Goal: Information Seeking & Learning: Learn about a topic

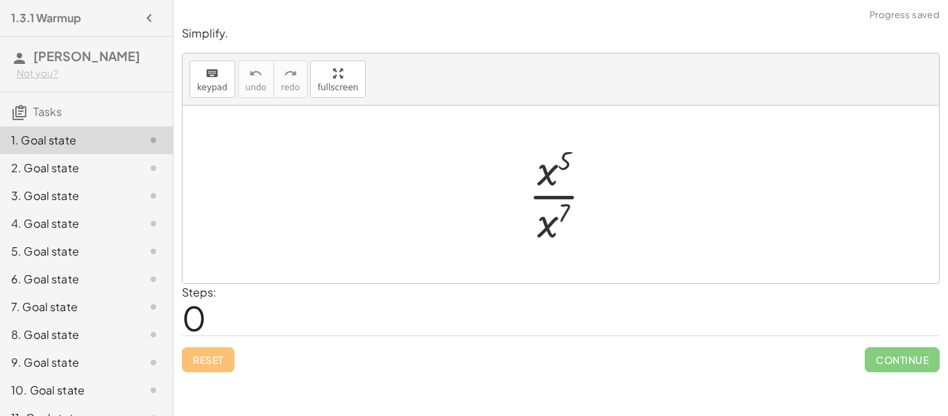
click at [554, 196] on div at bounding box center [566, 194] width 90 height 107
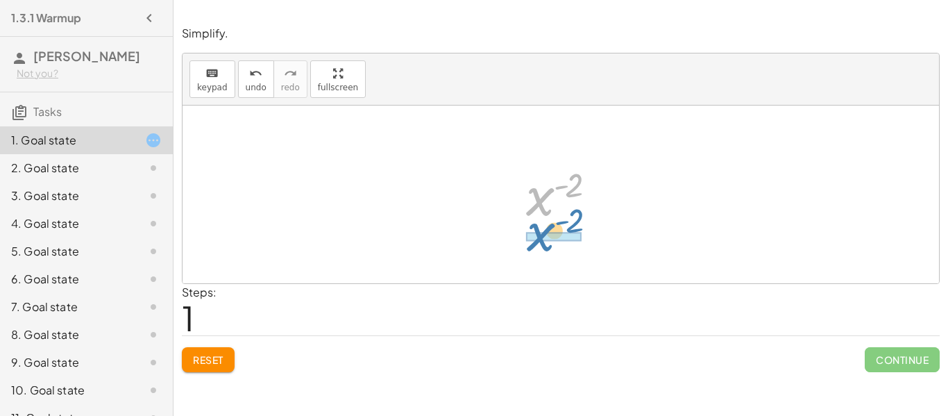
drag, startPoint x: 543, startPoint y: 190, endPoint x: 543, endPoint y: 226, distance: 36.1
click at [543, 226] on div at bounding box center [566, 194] width 94 height 69
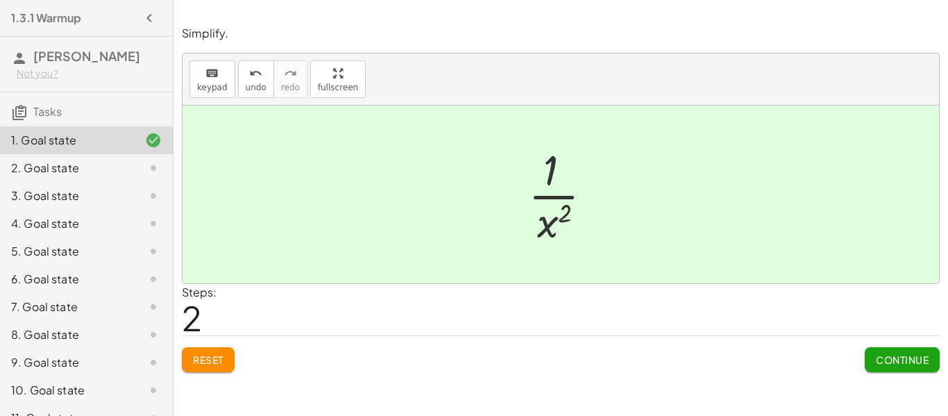
click at [886, 363] on span "Continue" at bounding box center [902, 359] width 53 height 12
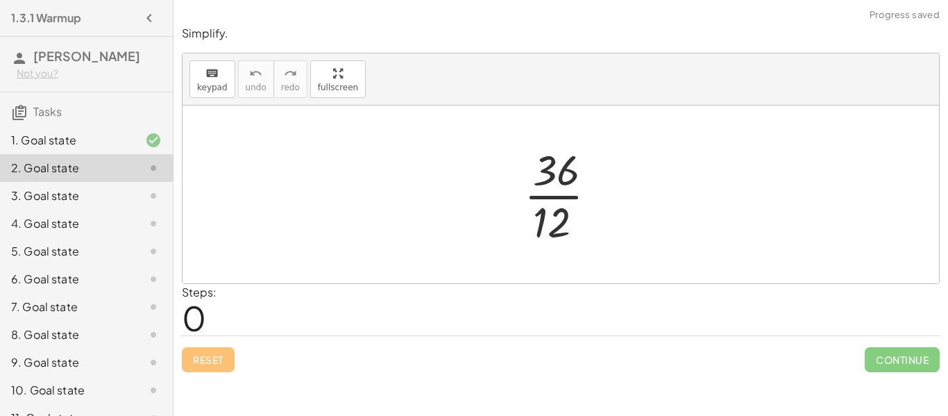
click at [546, 194] on div at bounding box center [566, 194] width 98 height 107
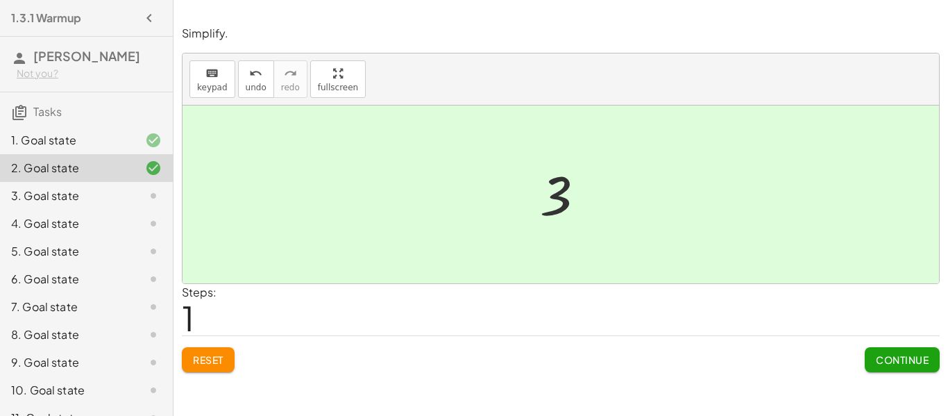
click at [896, 361] on span "Continue" at bounding box center [902, 359] width 53 height 12
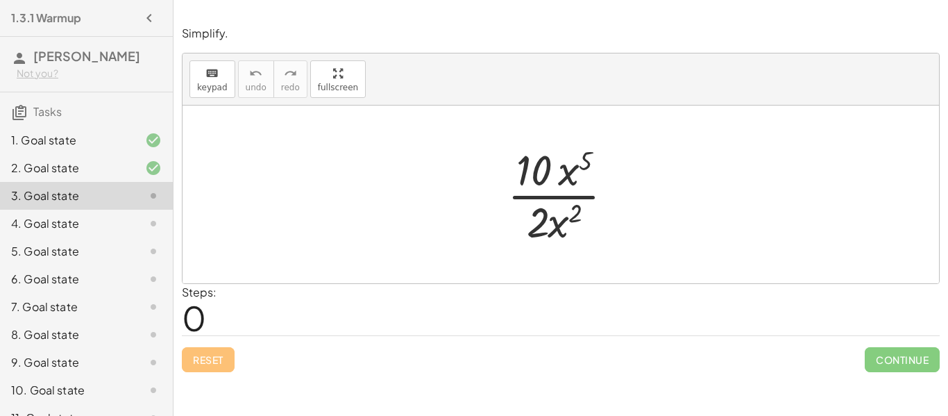
click at [554, 196] on div at bounding box center [565, 194] width 131 height 107
click at [562, 200] on div at bounding box center [565, 194] width 131 height 107
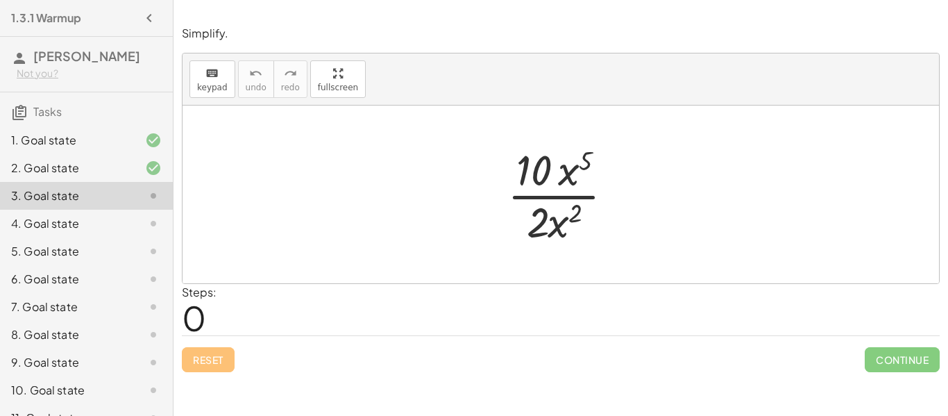
click at [566, 176] on div at bounding box center [565, 194] width 131 height 107
click at [574, 199] on div at bounding box center [565, 194] width 131 height 107
drag, startPoint x: 567, startPoint y: 169, endPoint x: 562, endPoint y: 217, distance: 48.8
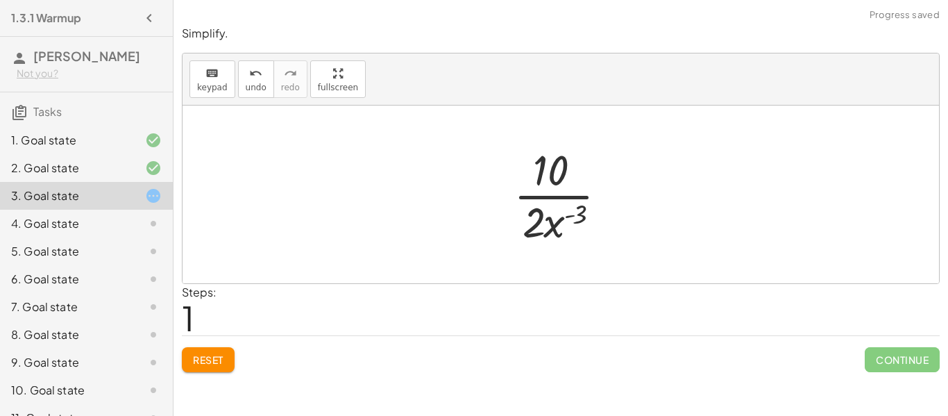
click at [548, 196] on div at bounding box center [565, 194] width 119 height 107
drag, startPoint x: 554, startPoint y: 221, endPoint x: 576, endPoint y: 174, distance: 51.9
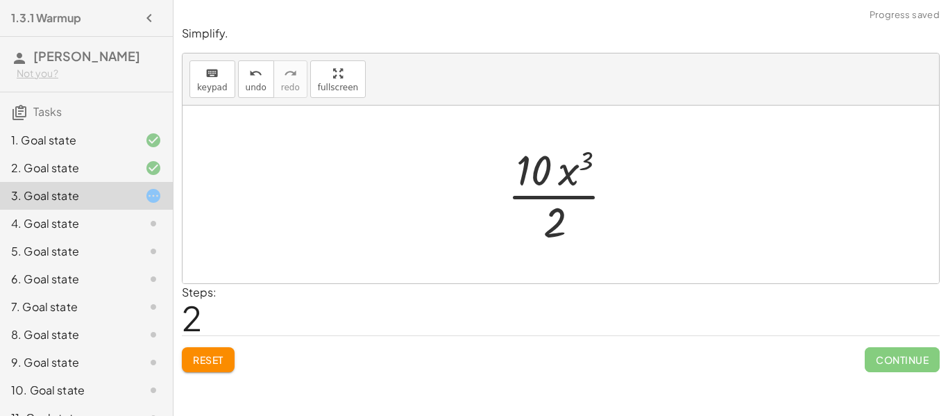
click at [567, 187] on div at bounding box center [565, 194] width 131 height 107
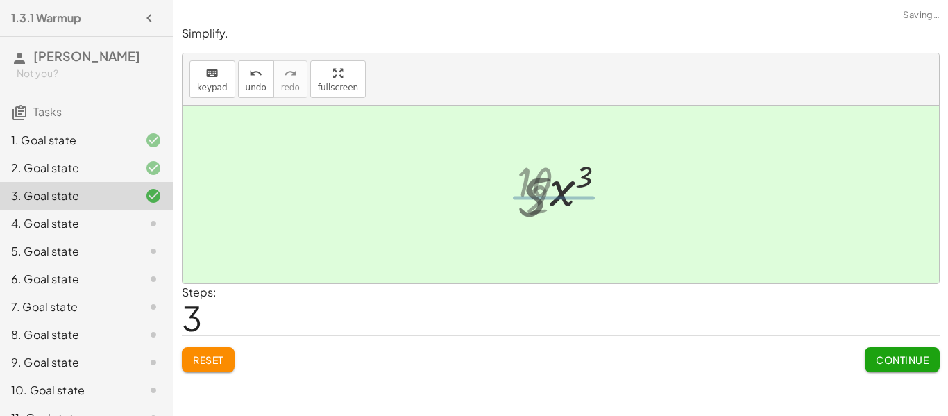
click at [564, 195] on div at bounding box center [566, 194] width 110 height 71
click at [223, 354] on span "Reset" at bounding box center [208, 359] width 31 height 12
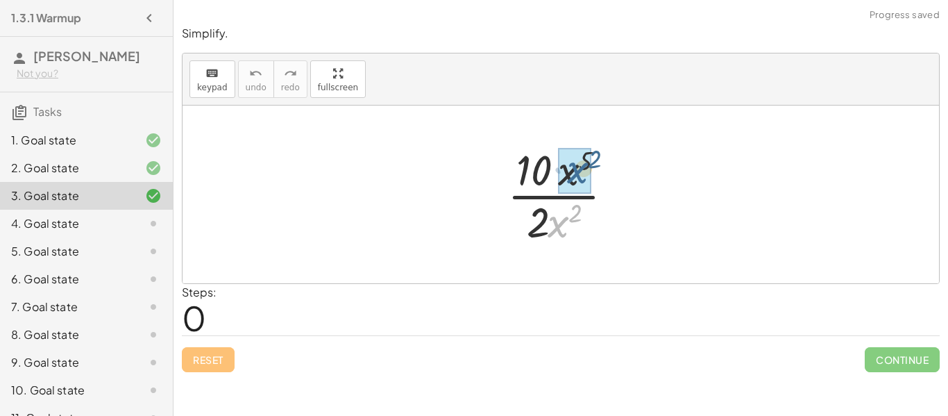
drag, startPoint x: 556, startPoint y: 225, endPoint x: 574, endPoint y: 171, distance: 57.3
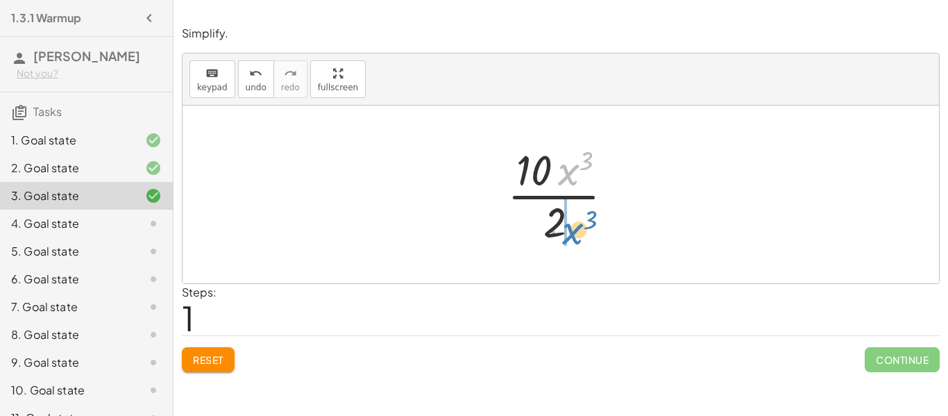
drag, startPoint x: 572, startPoint y: 178, endPoint x: 576, endPoint y: 237, distance: 59.1
click at [576, 237] on div at bounding box center [565, 194] width 131 height 107
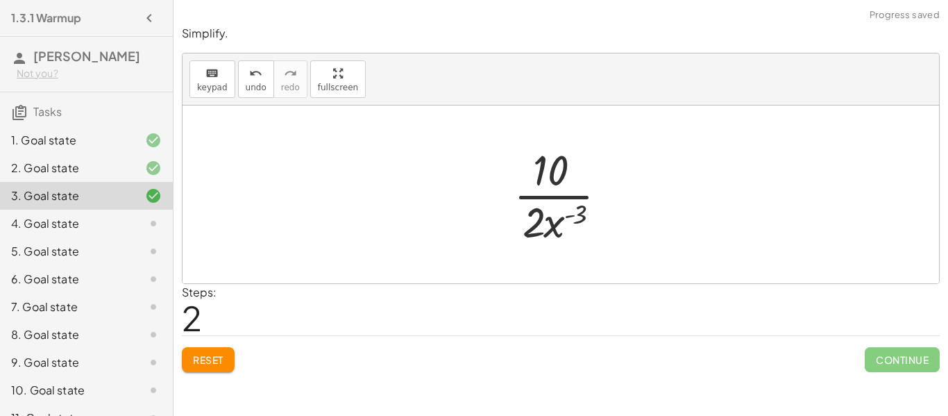
click at [565, 192] on div at bounding box center [565, 194] width 119 height 107
click at [563, 198] on div at bounding box center [565, 194] width 119 height 107
drag, startPoint x: 558, startPoint y: 226, endPoint x: 579, endPoint y: 178, distance: 52.2
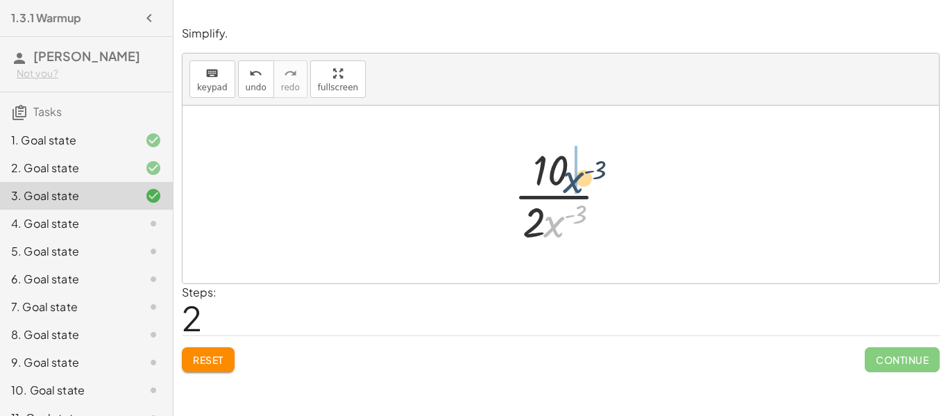
click at [579, 178] on div at bounding box center [565, 194] width 119 height 107
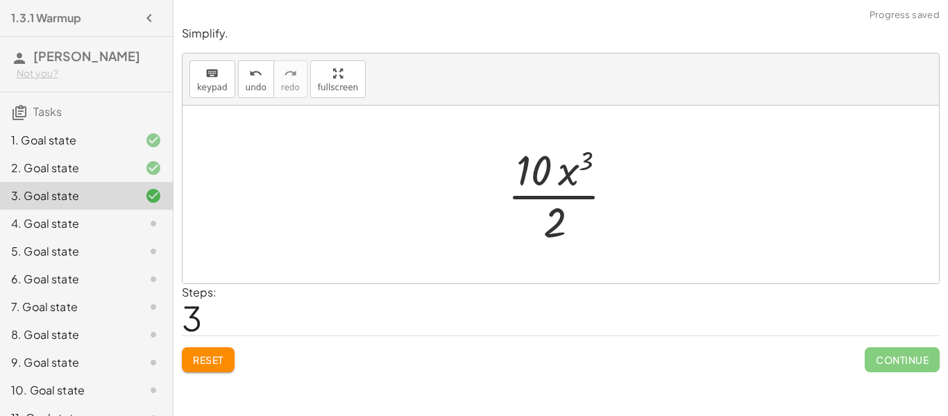
click at [560, 195] on div at bounding box center [565, 194] width 131 height 107
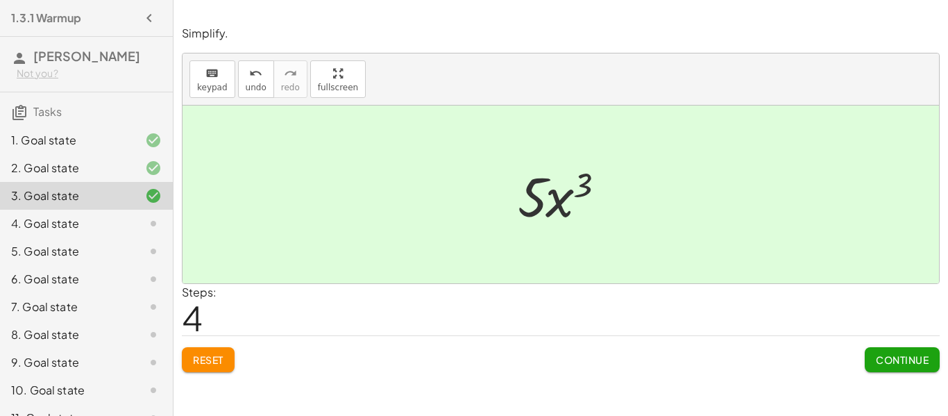
click at [208, 357] on span "Reset" at bounding box center [208, 359] width 31 height 12
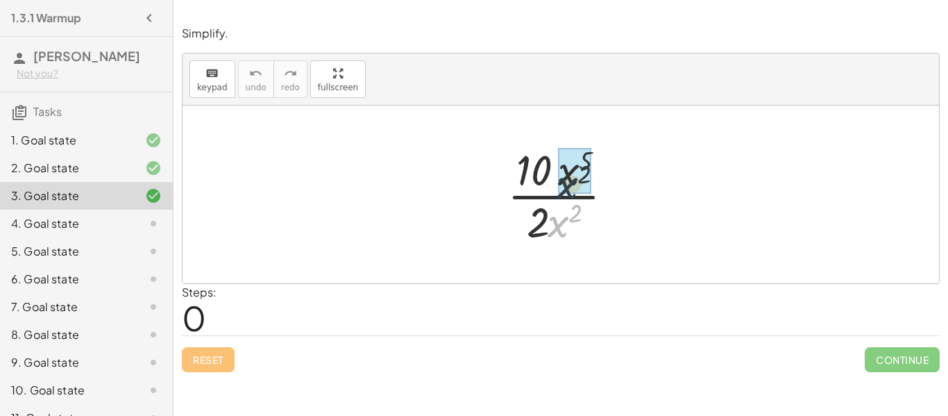
drag, startPoint x: 559, startPoint y: 221, endPoint x: 568, endPoint y: 178, distance: 44.0
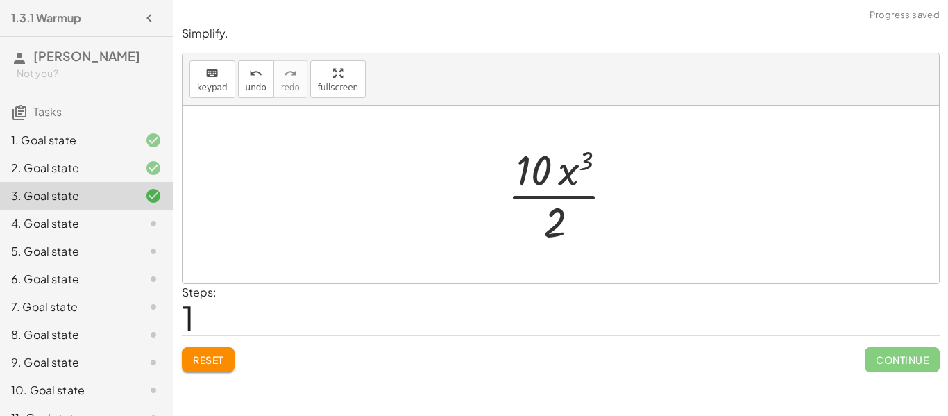
click at [566, 194] on div at bounding box center [565, 194] width 131 height 107
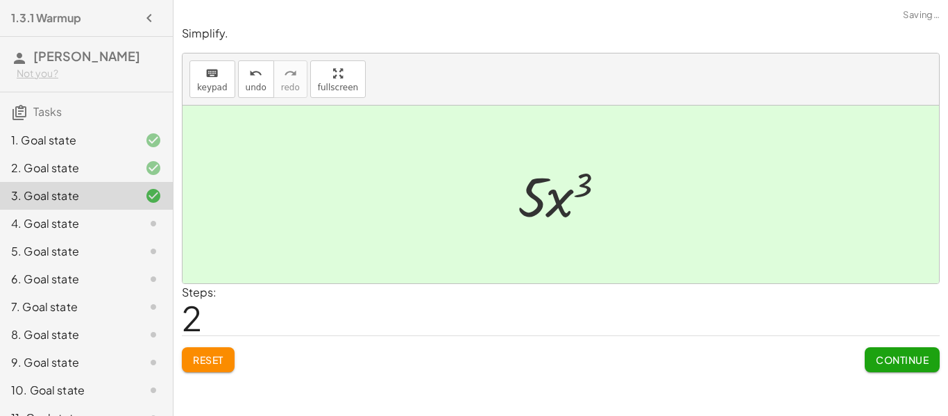
click at [922, 361] on span "Continue" at bounding box center [902, 359] width 53 height 12
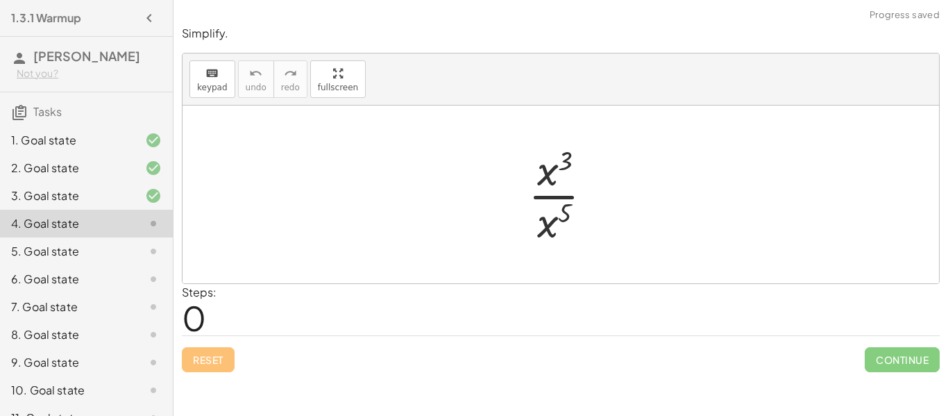
click at [546, 196] on div at bounding box center [566, 194] width 90 height 107
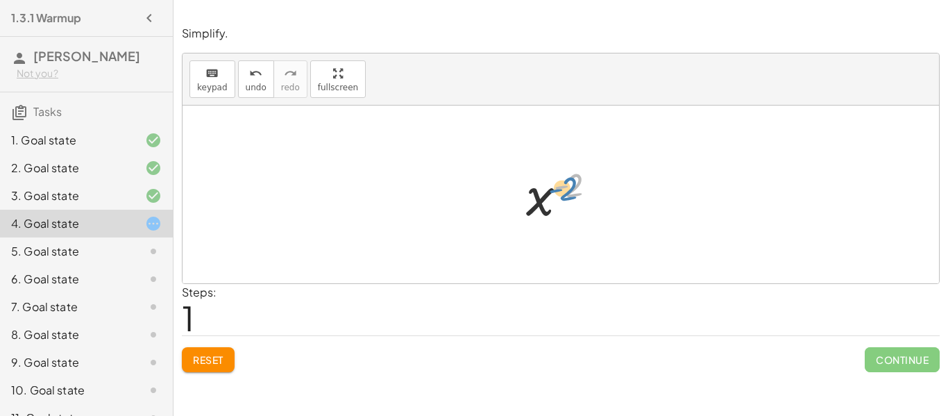
click at [558, 187] on div at bounding box center [566, 194] width 94 height 69
drag, startPoint x: 544, startPoint y: 191, endPoint x: 541, endPoint y: 232, distance: 41.0
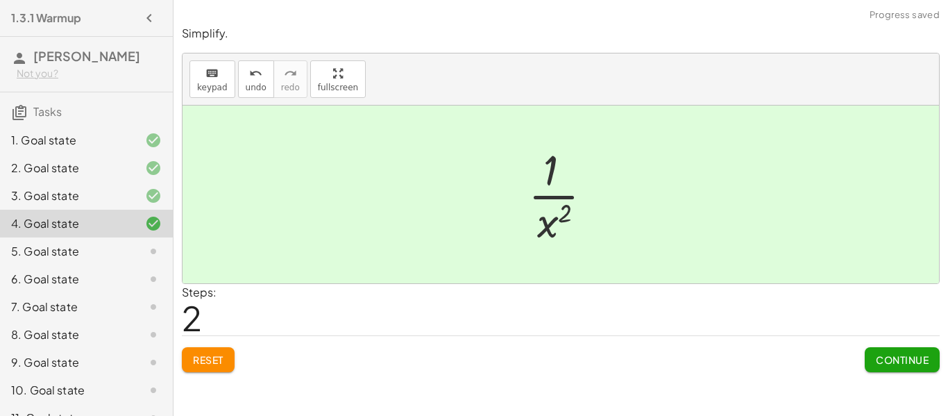
click at [198, 353] on span "Reset" at bounding box center [208, 359] width 31 height 12
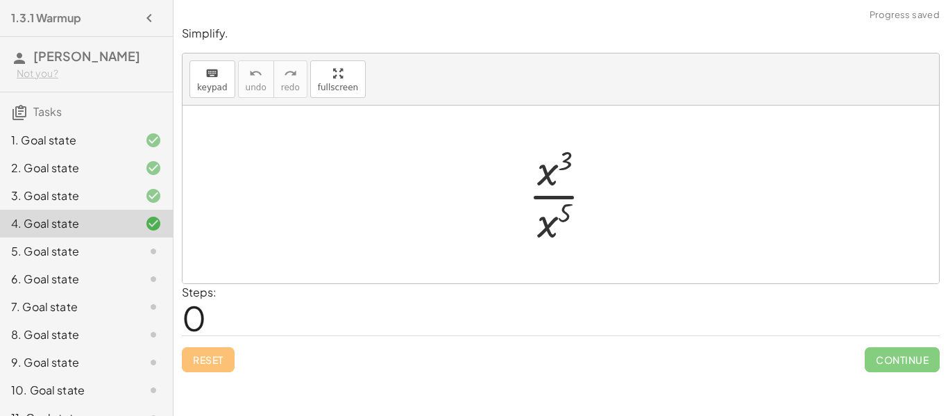
click at [559, 198] on div at bounding box center [566, 194] width 90 height 107
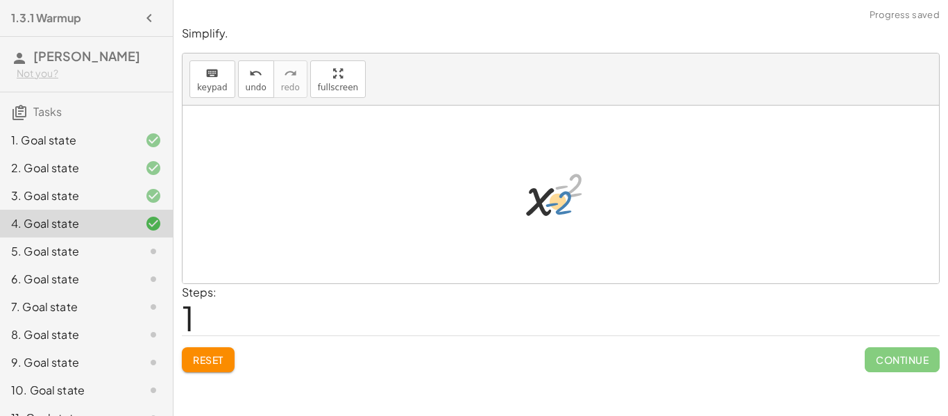
drag, startPoint x: 563, startPoint y: 181, endPoint x: 554, endPoint y: 192, distance: 13.9
click at [554, 192] on div at bounding box center [566, 194] width 94 height 69
drag, startPoint x: 542, startPoint y: 194, endPoint x: 539, endPoint y: 240, distance: 45.9
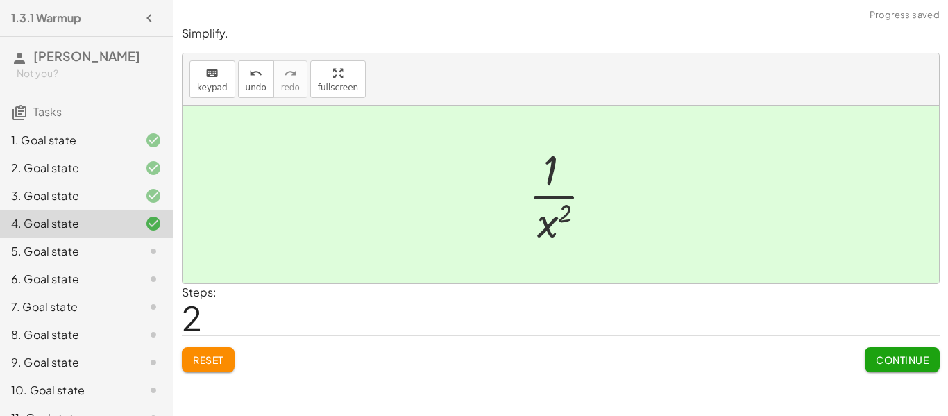
click at [894, 359] on span "Continue" at bounding box center [902, 359] width 53 height 12
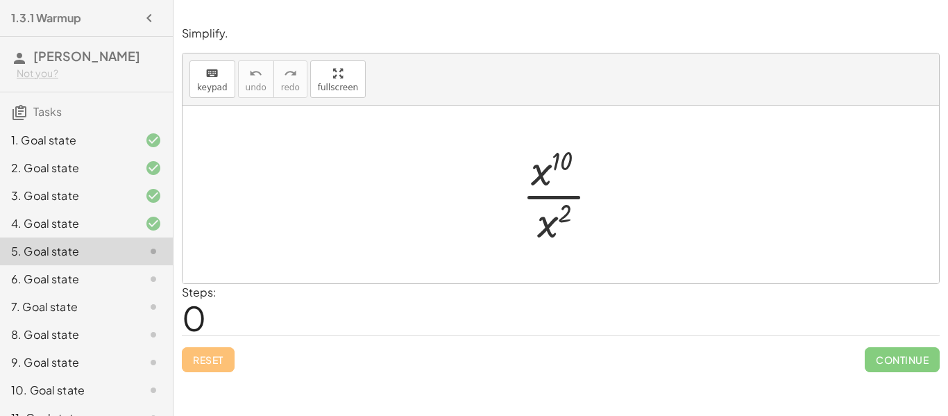
click at [563, 196] on div at bounding box center [566, 194] width 102 height 107
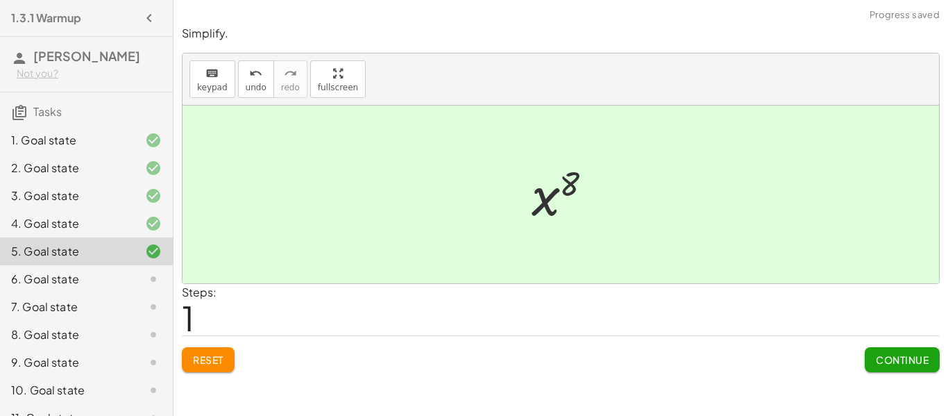
click at [237, 356] on div "Reset Continue" at bounding box center [561, 353] width 758 height 37
click at [223, 359] on span "Reset" at bounding box center [208, 359] width 31 height 12
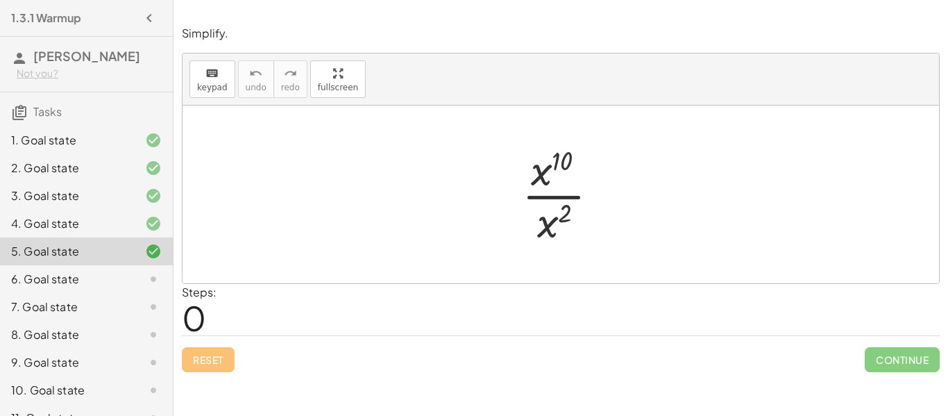
click at [558, 196] on div at bounding box center [566, 194] width 102 height 107
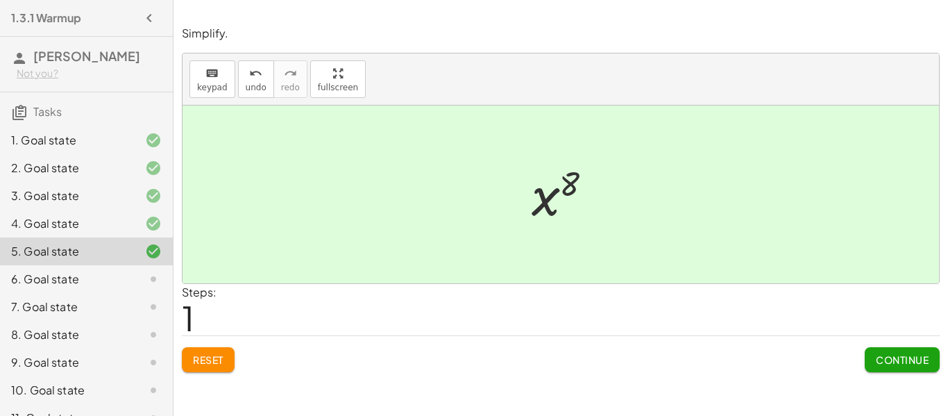
click at [883, 354] on span "Continue" at bounding box center [902, 359] width 53 height 12
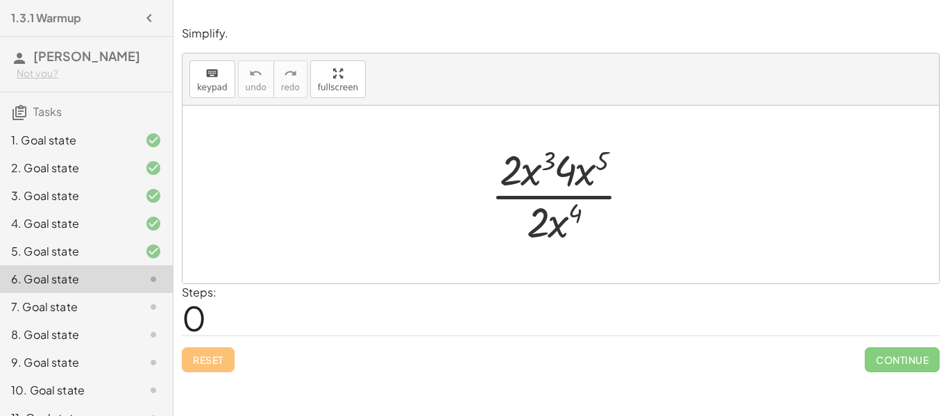
click at [555, 197] on div at bounding box center [566, 194] width 164 height 107
drag, startPoint x: 556, startPoint y: 221, endPoint x: 531, endPoint y: 180, distance: 47.6
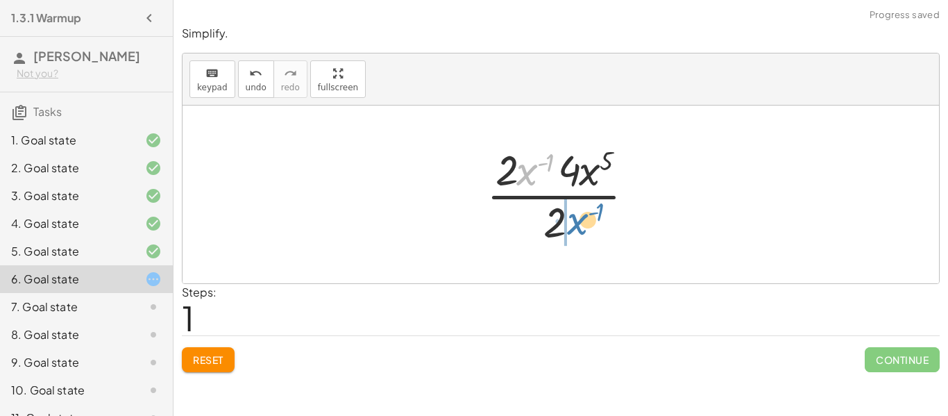
drag, startPoint x: 529, startPoint y: 173, endPoint x: 579, endPoint y: 224, distance: 71.6
click at [579, 224] on div at bounding box center [565, 194] width 173 height 107
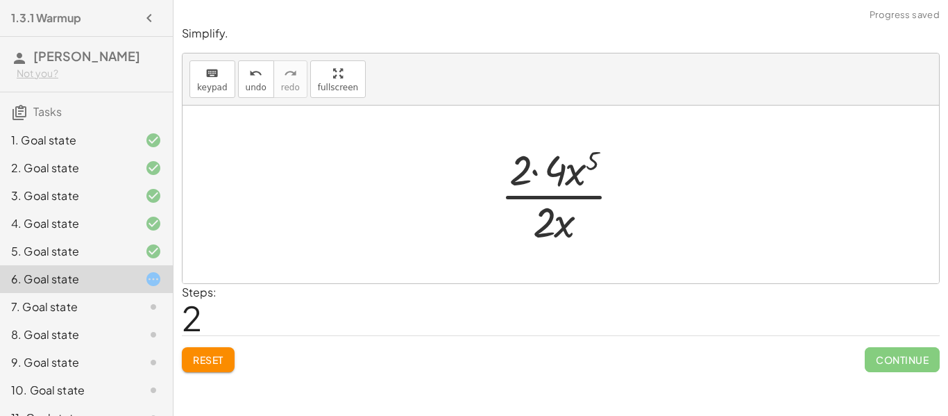
click at [535, 171] on div at bounding box center [565, 194] width 145 height 107
click at [561, 195] on div at bounding box center [566, 194] width 110 height 107
click at [561, 197] on div at bounding box center [566, 194] width 110 height 107
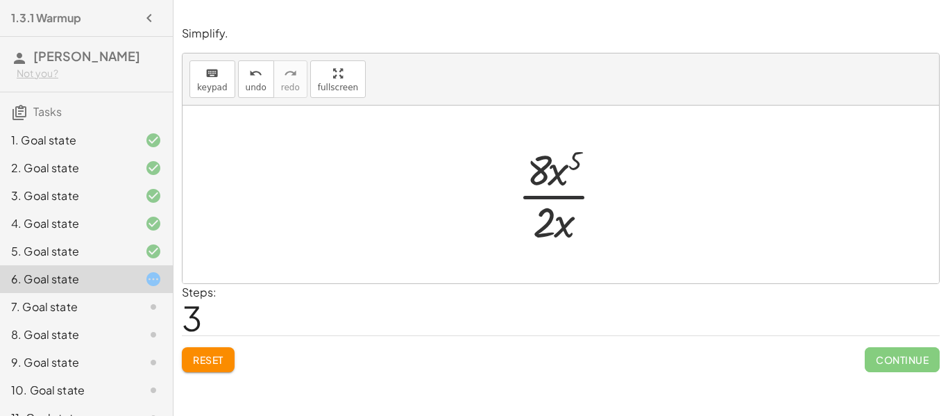
click at [561, 197] on div at bounding box center [566, 194] width 110 height 107
drag, startPoint x: 557, startPoint y: 176, endPoint x: 565, endPoint y: 228, distance: 52.6
click at [562, 194] on div at bounding box center [565, 194] width 119 height 107
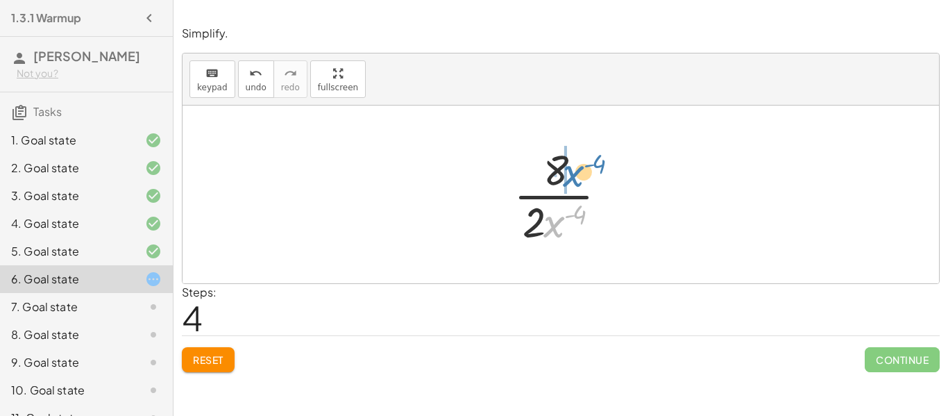
drag, startPoint x: 559, startPoint y: 230, endPoint x: 579, endPoint y: 179, distance: 54.8
click at [579, 179] on div at bounding box center [565, 194] width 119 height 107
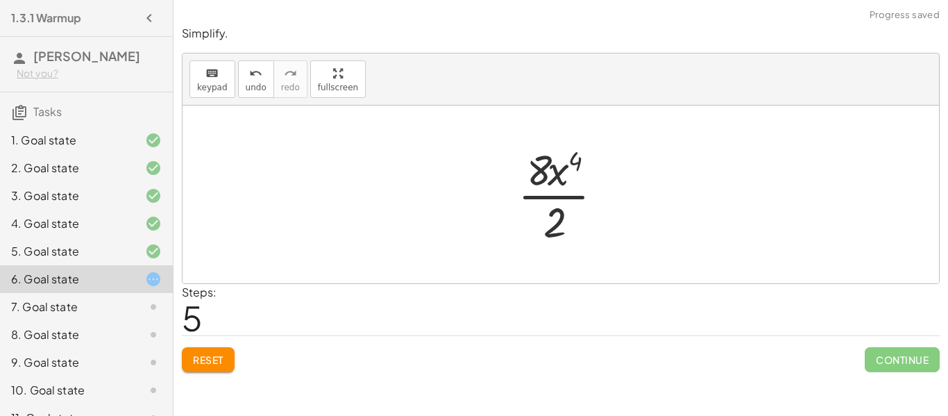
click at [561, 196] on div at bounding box center [566, 194] width 110 height 107
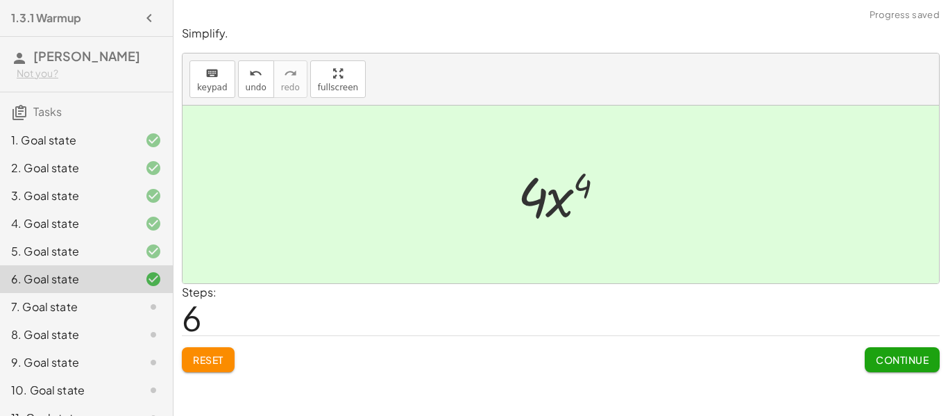
click at [220, 359] on span "Reset" at bounding box center [208, 359] width 31 height 12
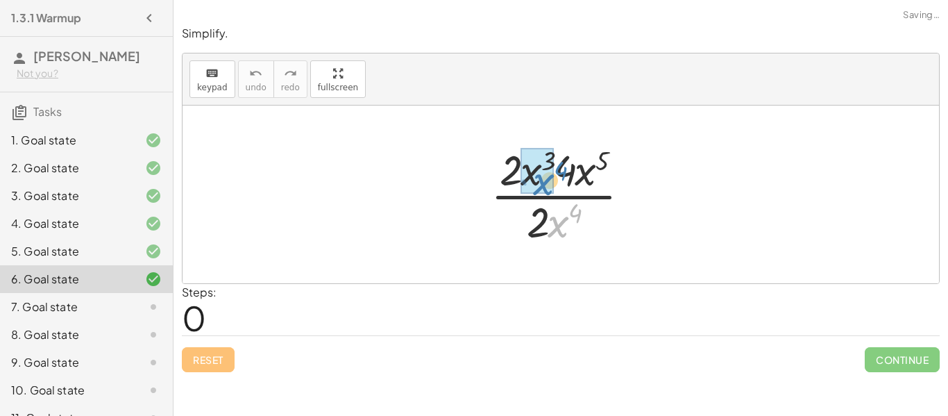
drag, startPoint x: 564, startPoint y: 223, endPoint x: 546, endPoint y: 180, distance: 46.6
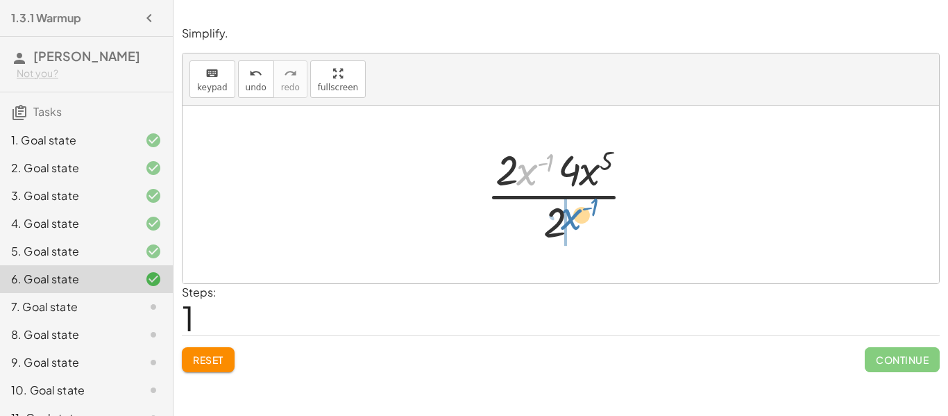
drag, startPoint x: 521, startPoint y: 170, endPoint x: 570, endPoint y: 222, distance: 71.7
click at [570, 222] on div at bounding box center [565, 194] width 173 height 107
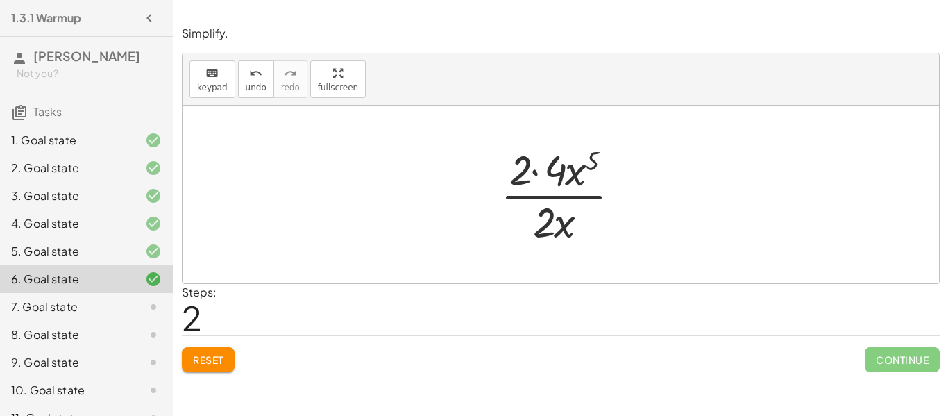
click at [534, 170] on div at bounding box center [565, 194] width 145 height 107
click at [565, 195] on div at bounding box center [566, 194] width 110 height 107
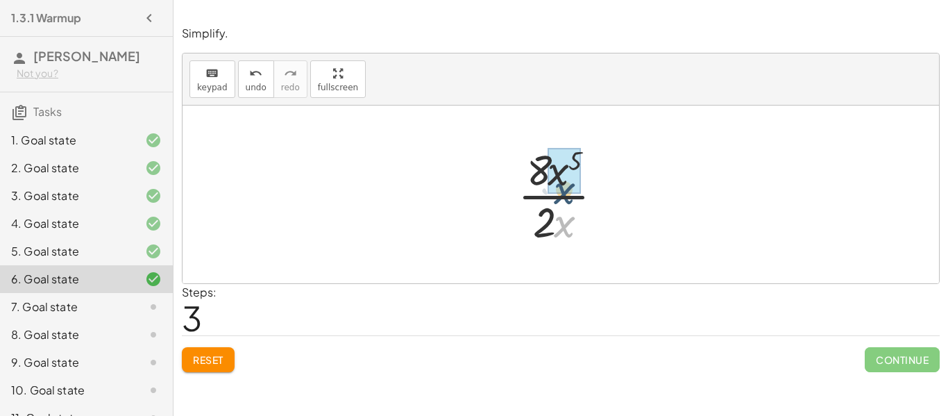
drag, startPoint x: 563, startPoint y: 219, endPoint x: 563, endPoint y: 185, distance: 33.3
drag, startPoint x: 561, startPoint y: 173, endPoint x: 577, endPoint y: 221, distance: 50.5
click at [577, 221] on div at bounding box center [566, 194] width 110 height 107
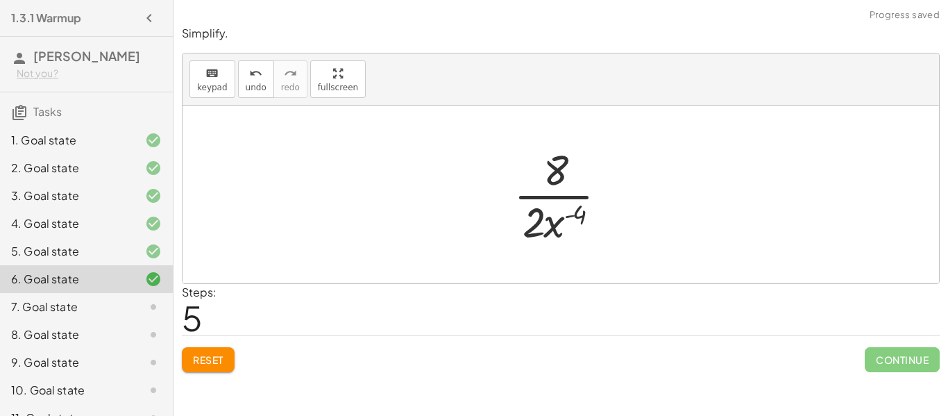
click at [558, 196] on div at bounding box center [565, 194] width 119 height 107
drag, startPoint x: 558, startPoint y: 228, endPoint x: 581, endPoint y: 176, distance: 57.8
click at [581, 176] on div at bounding box center [565, 194] width 119 height 107
click at [559, 194] on div at bounding box center [566, 194] width 110 height 107
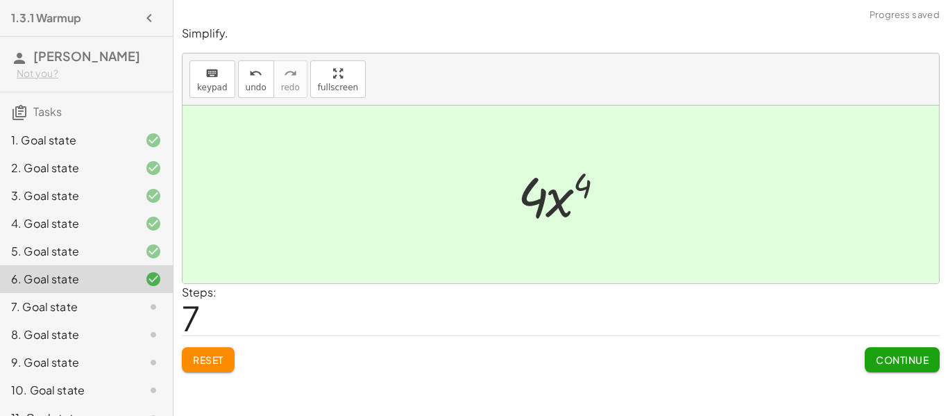
click at [883, 363] on span "Continue" at bounding box center [902, 359] width 53 height 12
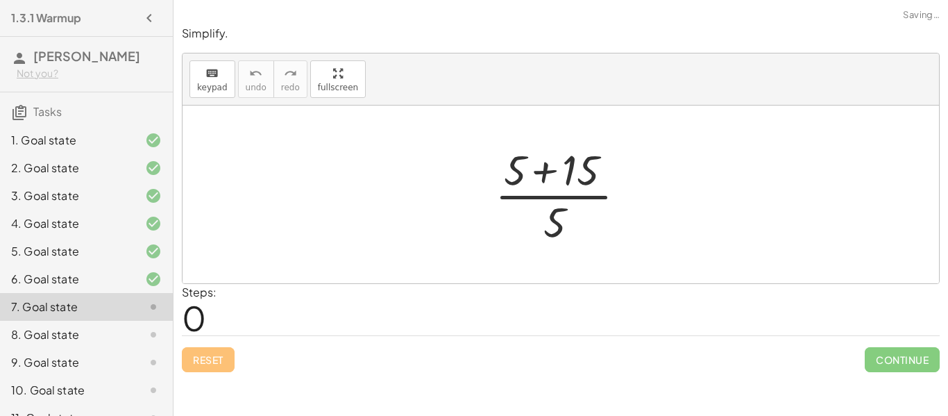
click at [539, 168] on div at bounding box center [566, 194] width 156 height 107
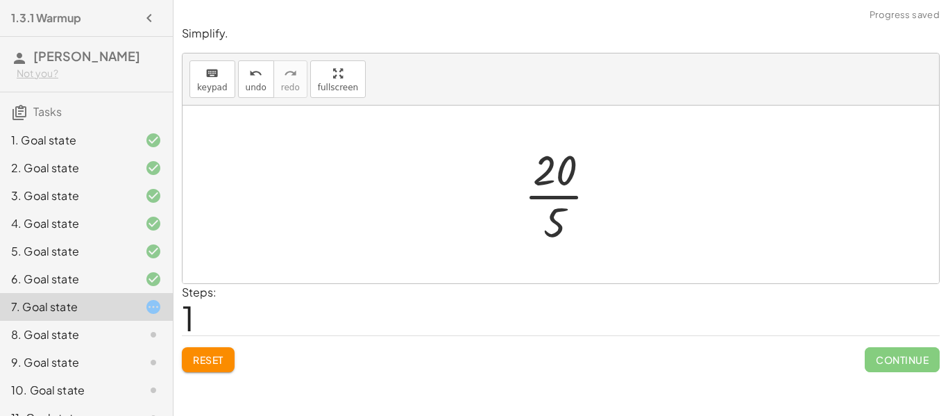
click at [554, 197] on div at bounding box center [566, 194] width 98 height 107
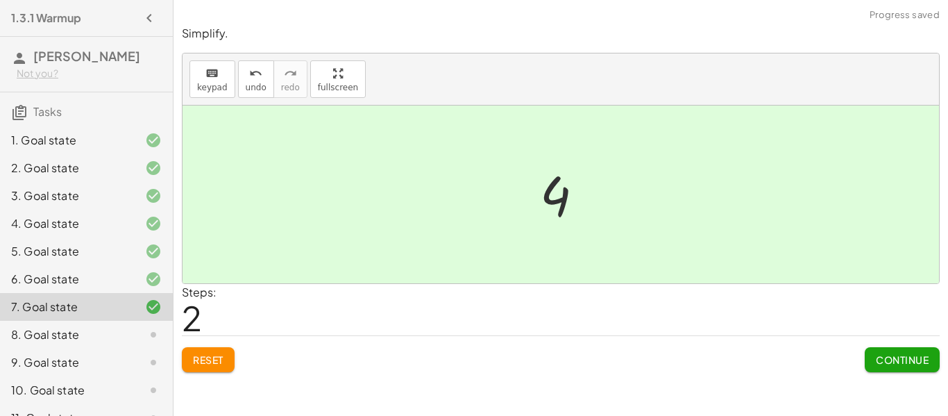
click at [883, 365] on span "Continue" at bounding box center [902, 359] width 53 height 12
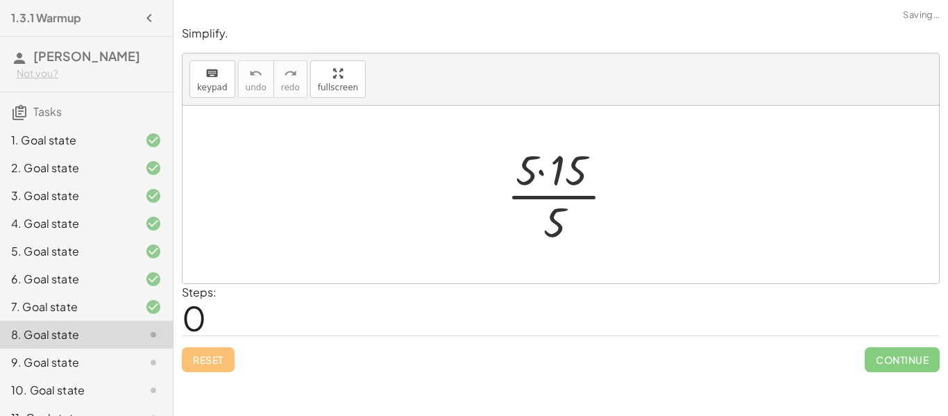
click at [542, 170] on div at bounding box center [566, 194] width 133 height 107
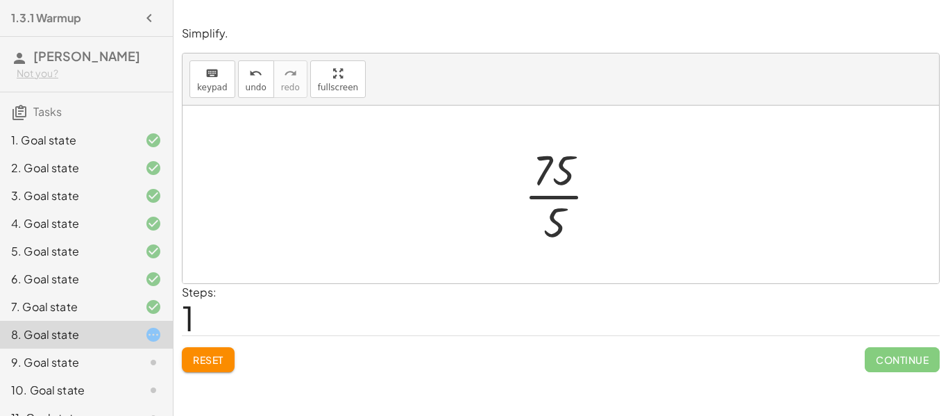
click at [557, 197] on div at bounding box center [566, 194] width 98 height 107
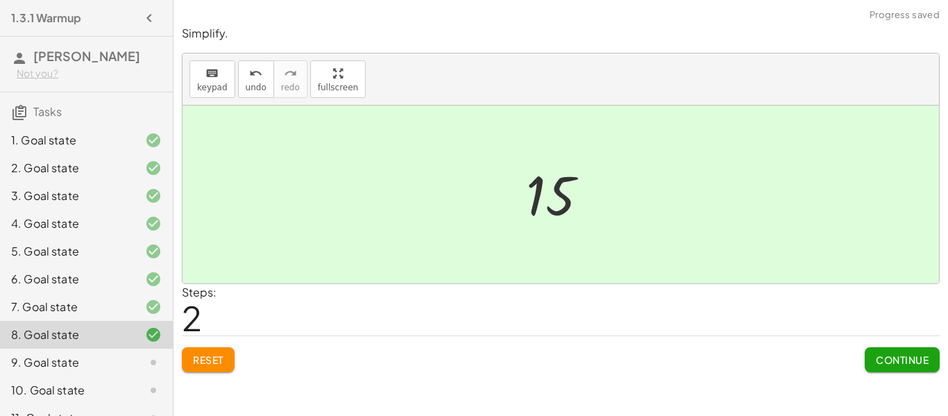
click at [887, 359] on span "Continue" at bounding box center [902, 359] width 53 height 12
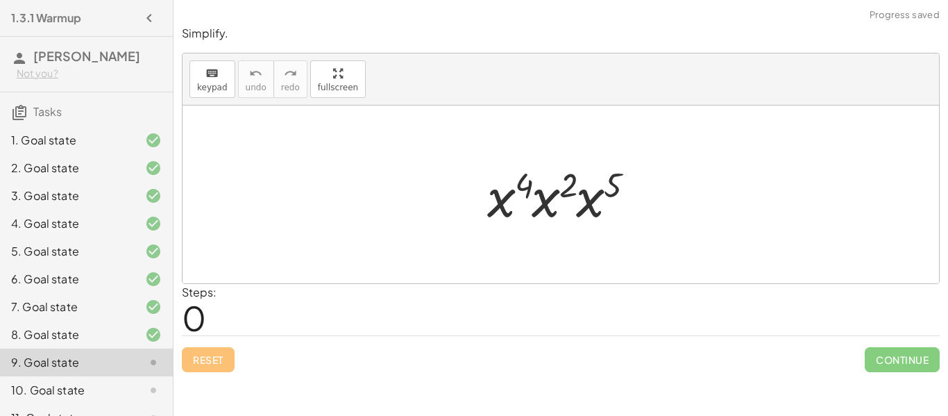
click at [588, 201] on div at bounding box center [565, 194] width 171 height 71
click at [543, 203] on div at bounding box center [565, 194] width 173 height 71
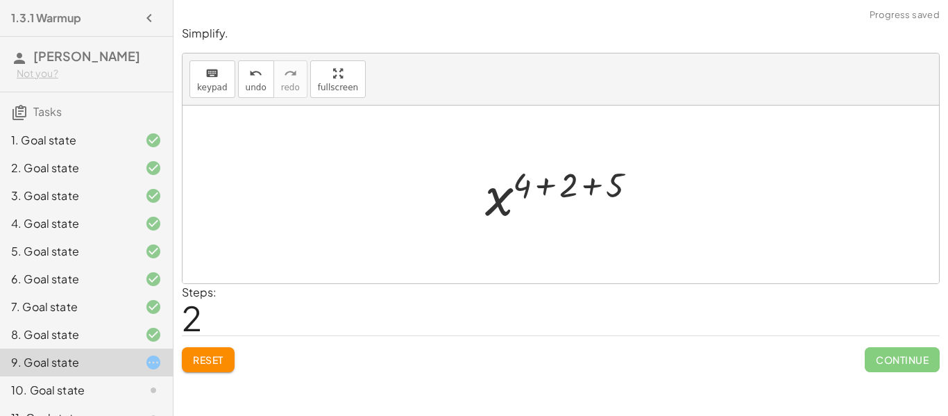
click at [546, 181] on div at bounding box center [566, 194] width 176 height 69
click at [570, 183] on div at bounding box center [566, 194] width 129 height 69
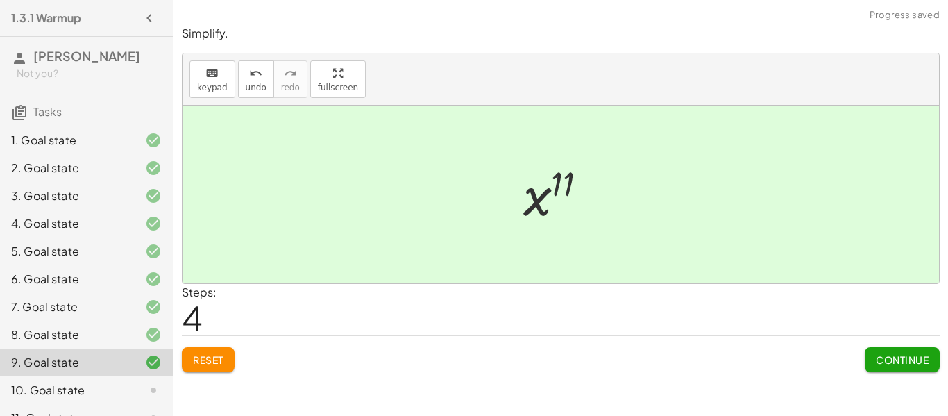
click at [921, 359] on span "Continue" at bounding box center [902, 359] width 53 height 12
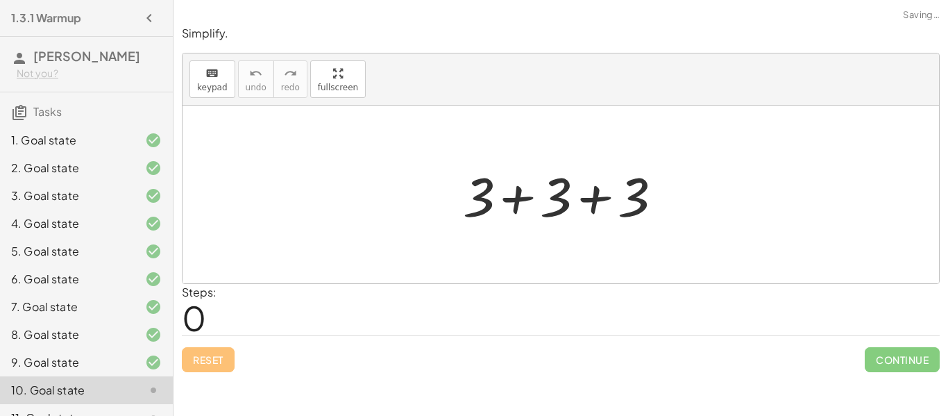
click at [519, 198] on div at bounding box center [566, 194] width 221 height 71
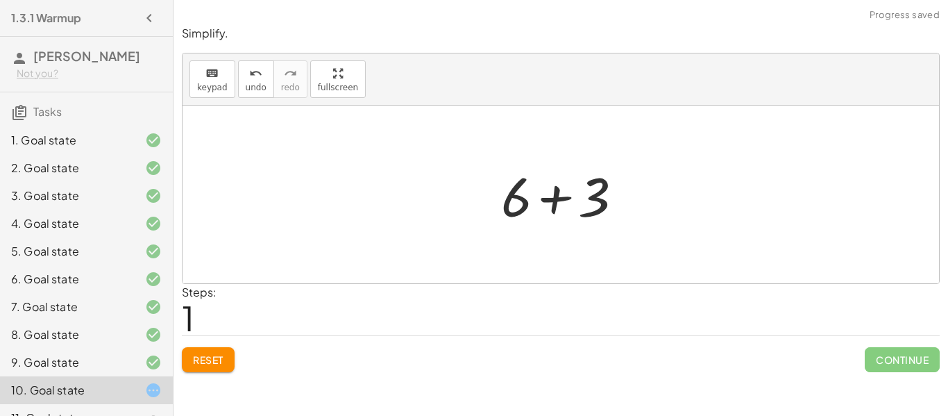
click at [571, 198] on div at bounding box center [565, 194] width 143 height 71
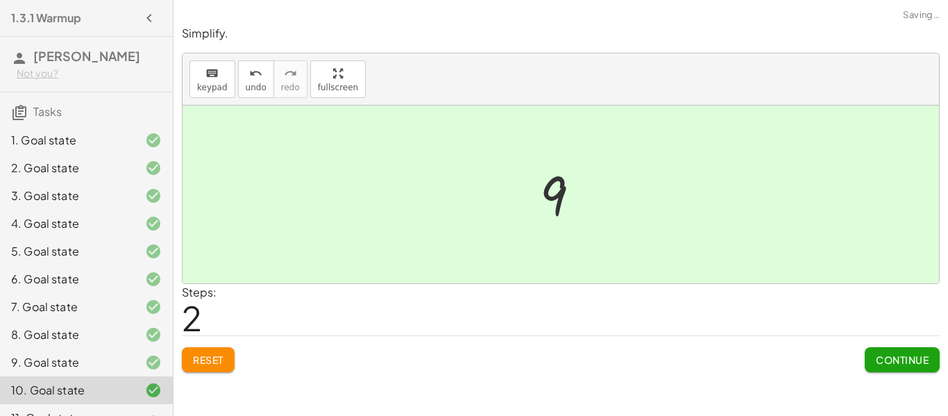
click at [886, 366] on button "Continue" at bounding box center [902, 359] width 75 height 25
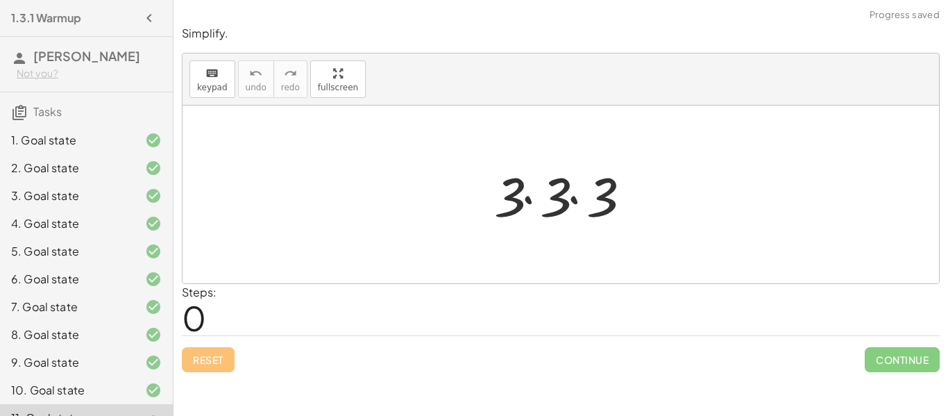
click at [528, 196] on div at bounding box center [566, 194] width 158 height 71
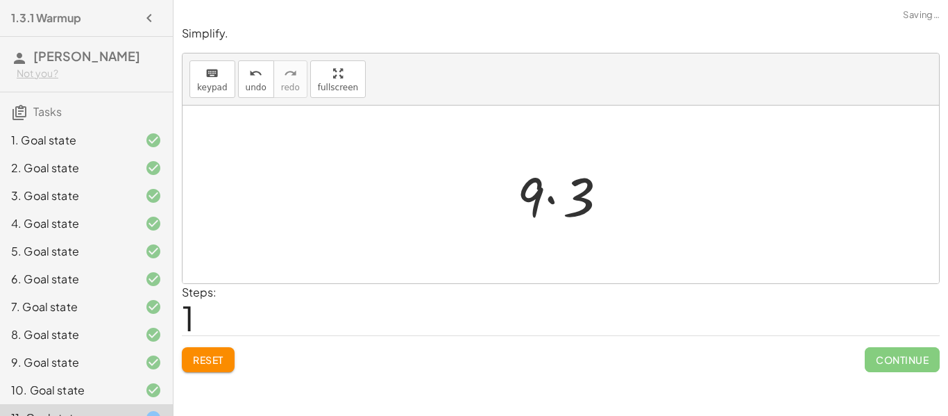
click at [547, 205] on div at bounding box center [566, 194] width 112 height 71
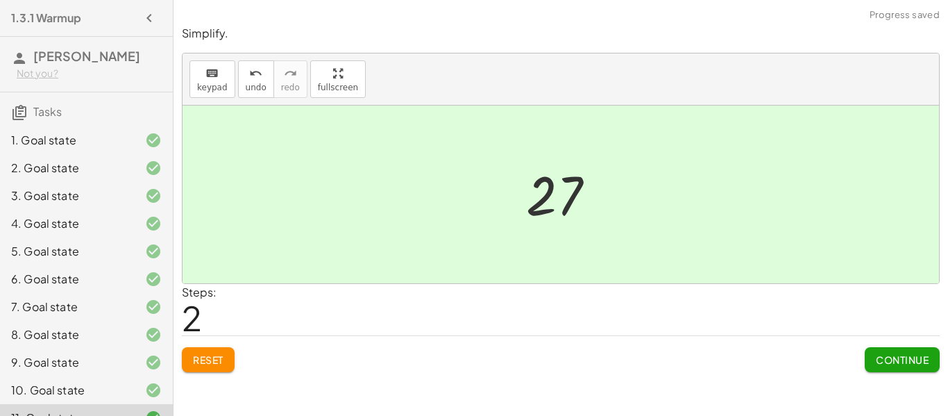
click at [871, 364] on button "Continue" at bounding box center [902, 359] width 75 height 25
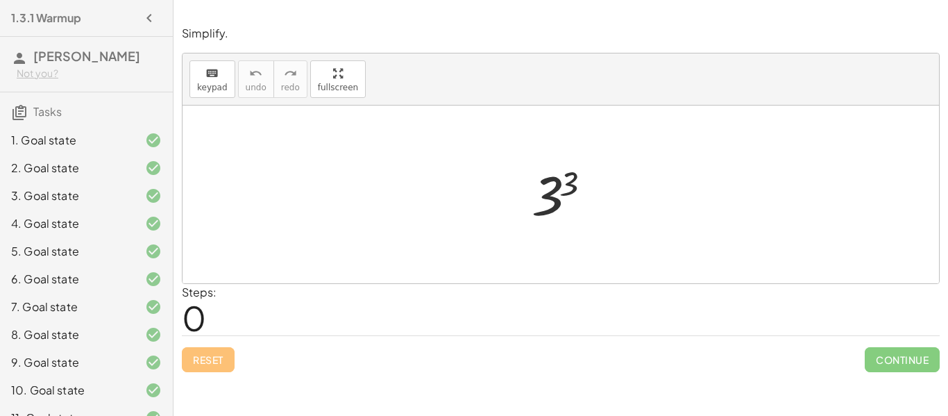
click at [563, 191] on div at bounding box center [566, 194] width 83 height 69
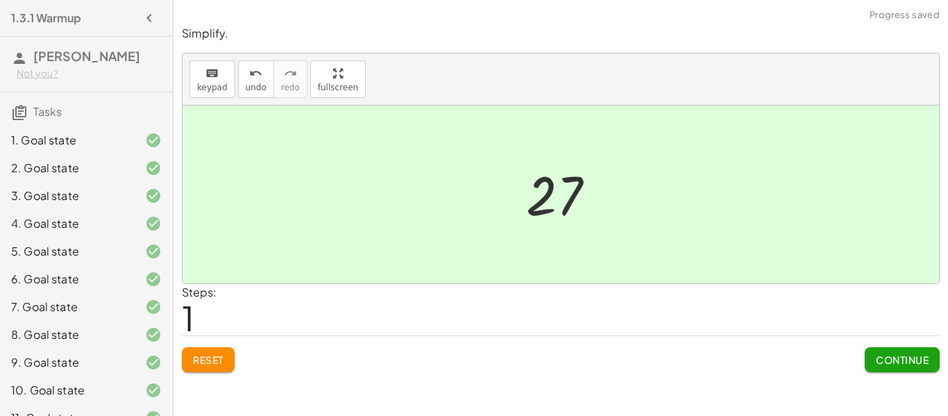
click at [887, 347] on button "Continue" at bounding box center [902, 359] width 75 height 25
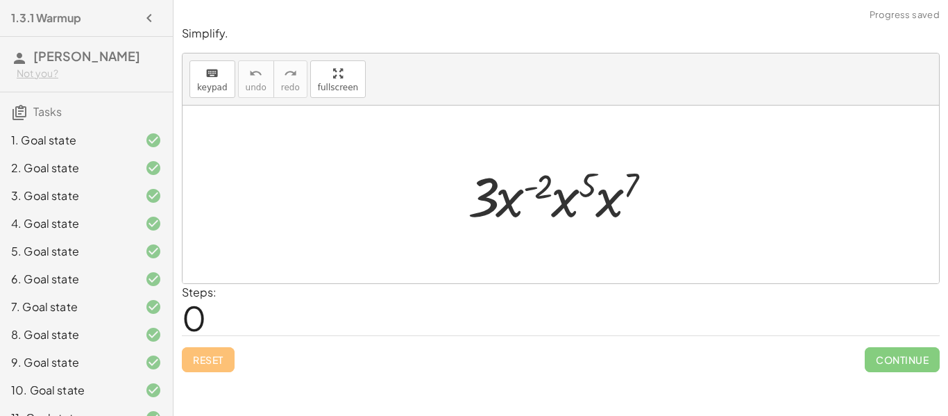
click at [604, 195] on div at bounding box center [566, 194] width 210 height 71
click at [607, 186] on div at bounding box center [566, 194] width 212 height 71
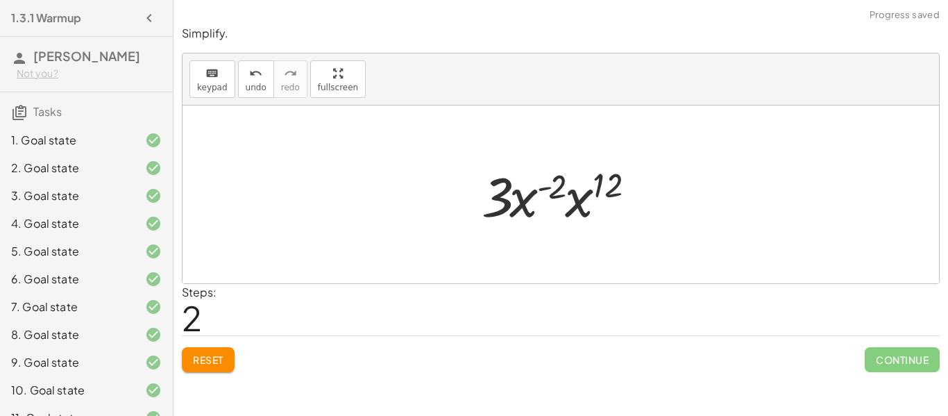
click at [522, 202] on div at bounding box center [566, 194] width 182 height 71
click at [583, 202] on div at bounding box center [566, 194] width 182 height 71
click at [586, 190] on div at bounding box center [565, 194] width 203 height 71
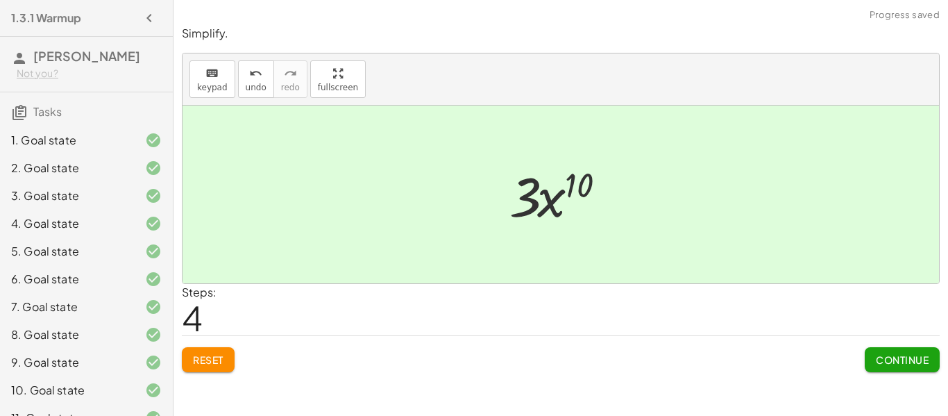
click at [211, 363] on span "Reset" at bounding box center [208, 359] width 31 height 12
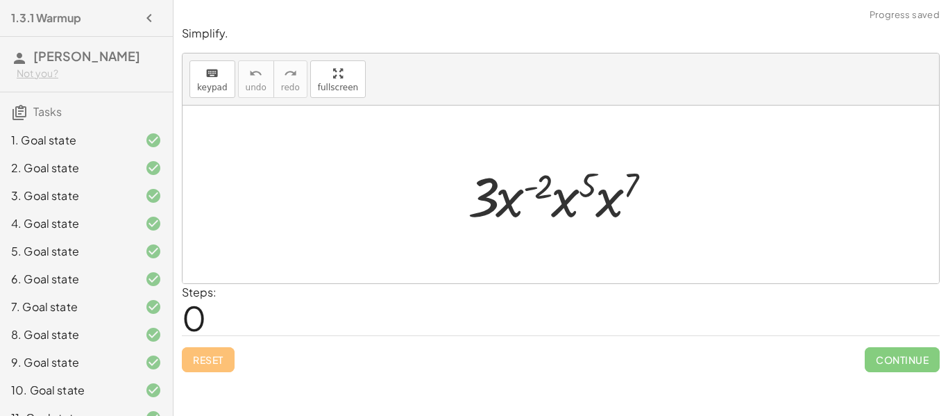
click at [611, 195] on div at bounding box center [566, 194] width 210 height 71
click at [607, 186] on div at bounding box center [566, 194] width 212 height 71
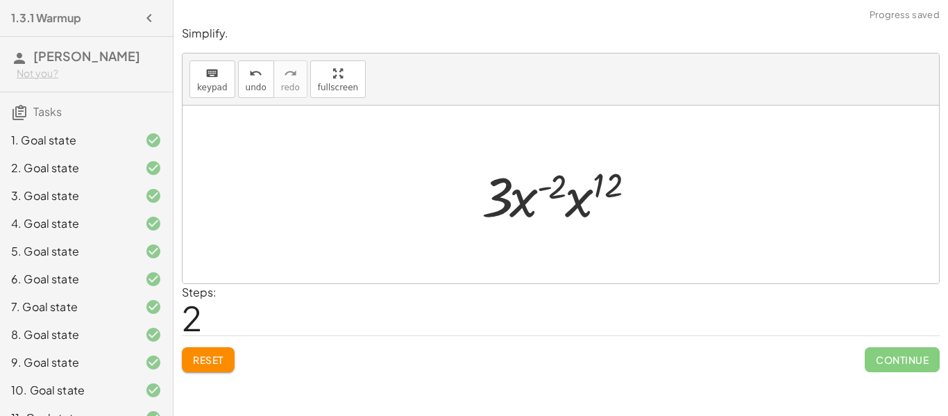
click at [559, 185] on div at bounding box center [566, 194] width 182 height 71
click at [586, 198] on div at bounding box center [566, 194] width 182 height 71
click at [590, 187] on div at bounding box center [565, 194] width 203 height 71
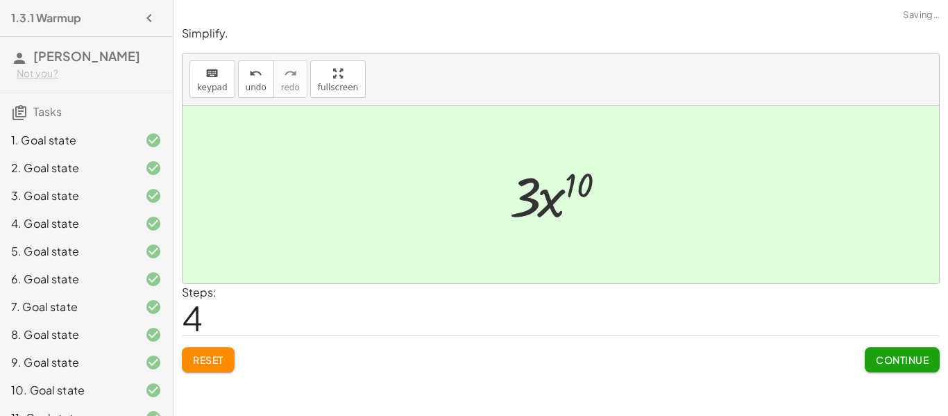
click at [559, 198] on div at bounding box center [565, 194] width 127 height 71
click at [897, 359] on span "Continue" at bounding box center [902, 359] width 53 height 12
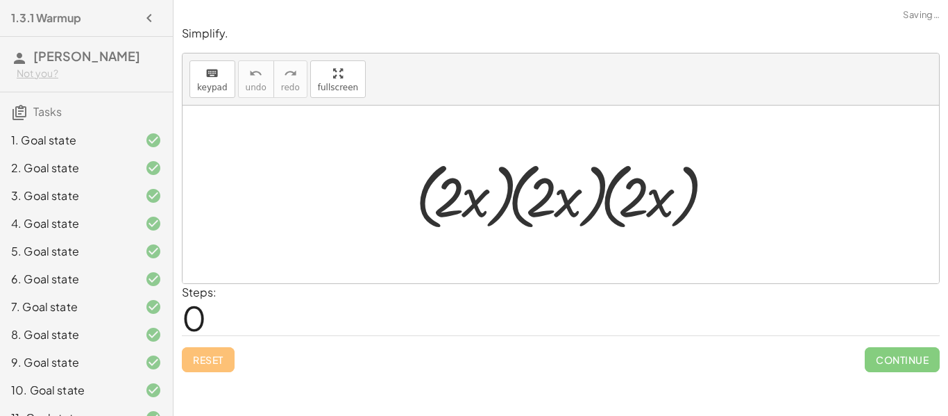
click at [662, 200] on div at bounding box center [566, 195] width 314 height 80
click at [637, 196] on div at bounding box center [566, 195] width 314 height 80
click at [595, 194] on div at bounding box center [566, 195] width 314 height 80
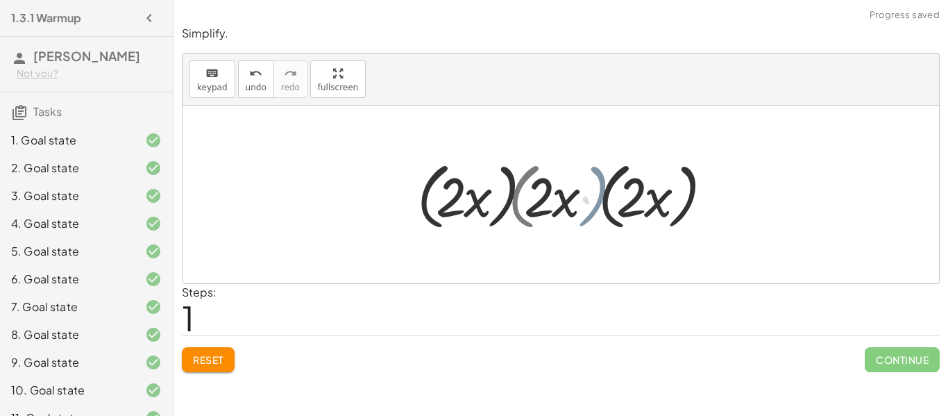
click at [605, 191] on div at bounding box center [566, 195] width 296 height 80
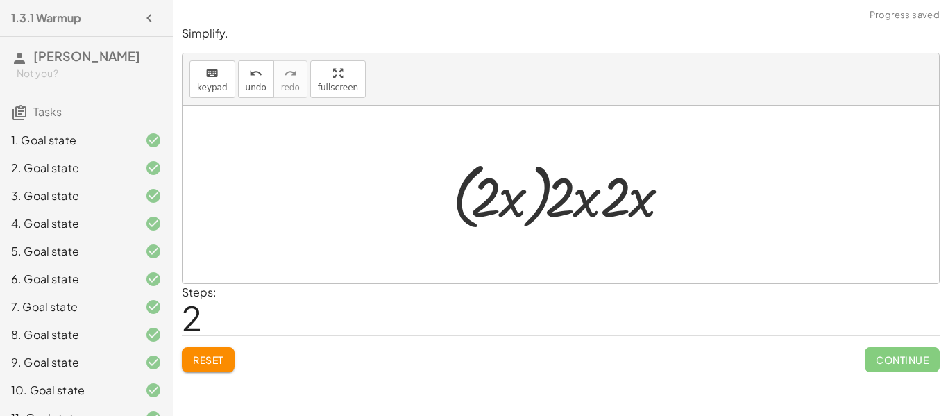
click at [549, 194] on div at bounding box center [565, 195] width 241 height 80
click at [545, 194] on div at bounding box center [565, 195] width 241 height 80
click at [543, 194] on div at bounding box center [565, 195] width 241 height 80
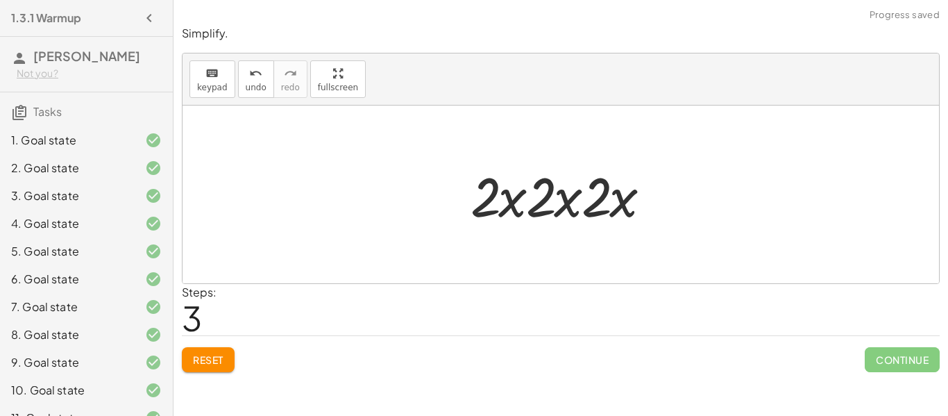
click at [535, 198] on div at bounding box center [565, 194] width 205 height 71
click at [552, 201] on div at bounding box center [565, 194] width 205 height 71
click at [573, 199] on div at bounding box center [565, 194] width 205 height 71
click at [604, 199] on div at bounding box center [565, 194] width 205 height 71
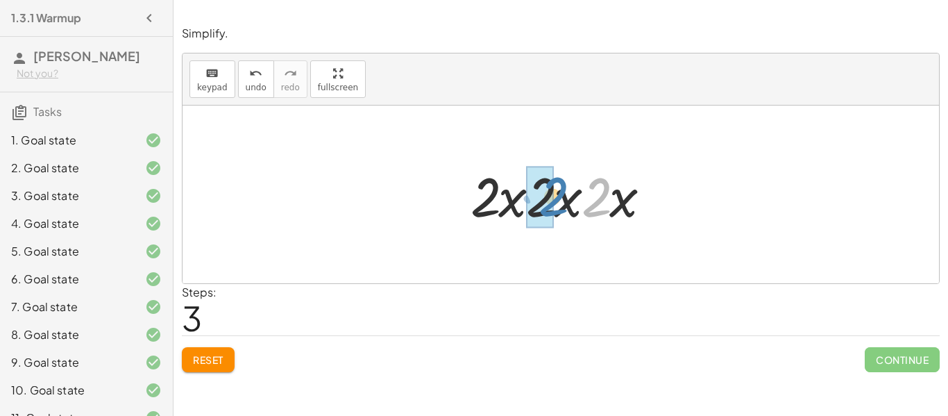
drag, startPoint x: 604, startPoint y: 199, endPoint x: 561, endPoint y: 198, distance: 43.7
click at [561, 198] on div at bounding box center [565, 194] width 205 height 71
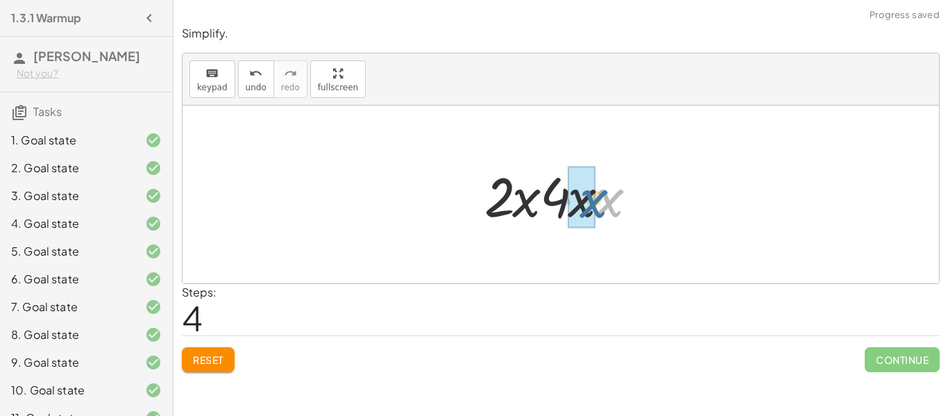
drag, startPoint x: 599, startPoint y: 203, endPoint x: 583, endPoint y: 203, distance: 16.7
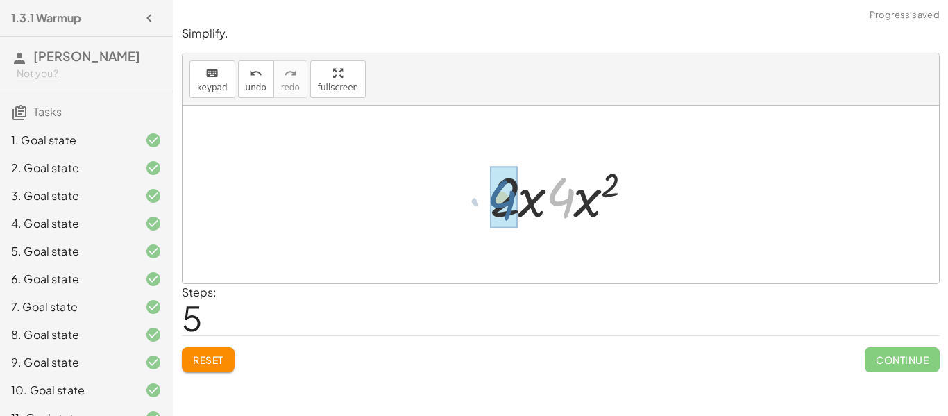
drag, startPoint x: 561, startPoint y: 196, endPoint x: 500, endPoint y: 198, distance: 60.4
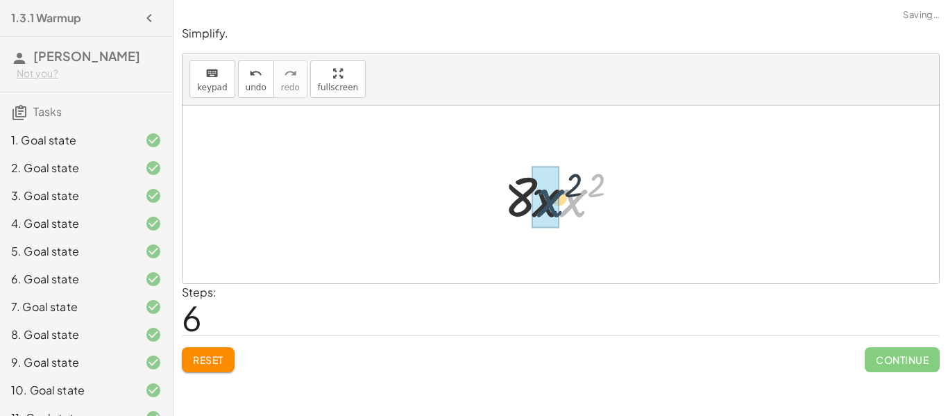
drag, startPoint x: 568, startPoint y: 203, endPoint x: 551, endPoint y: 203, distance: 17.4
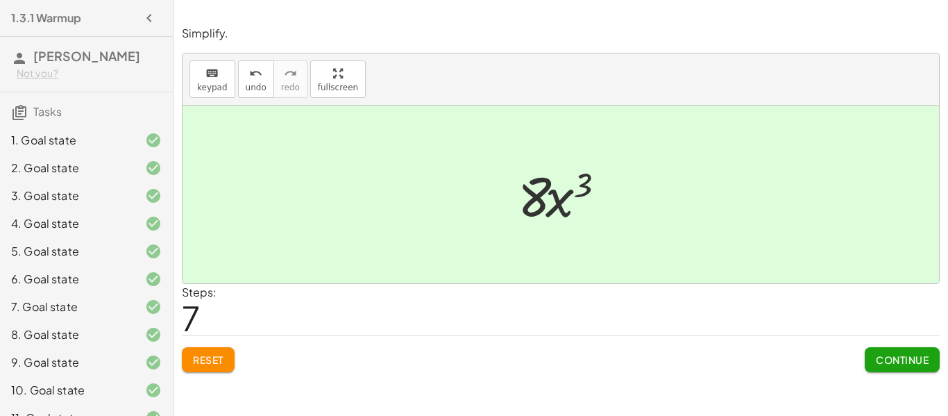
click at [214, 357] on span "Reset" at bounding box center [208, 359] width 31 height 12
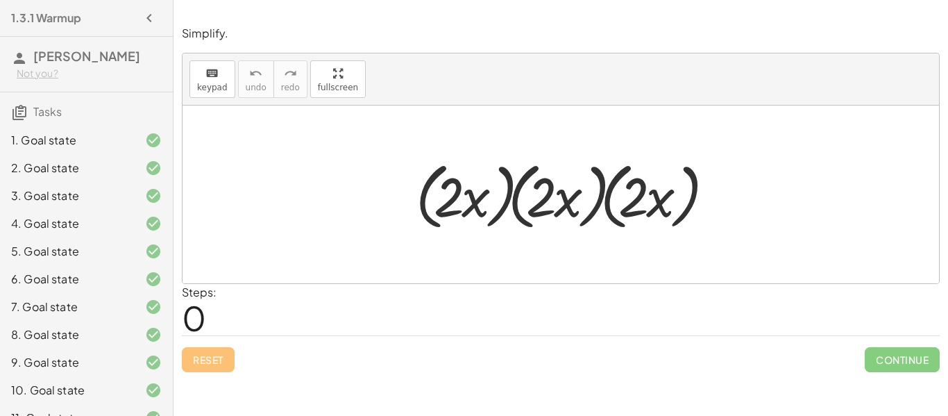
click at [606, 196] on div at bounding box center [566, 195] width 314 height 80
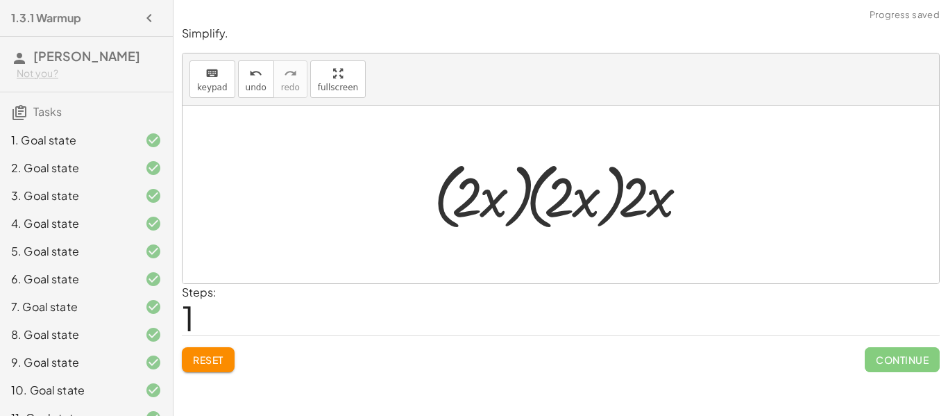
click at [522, 202] on div at bounding box center [566, 195] width 278 height 80
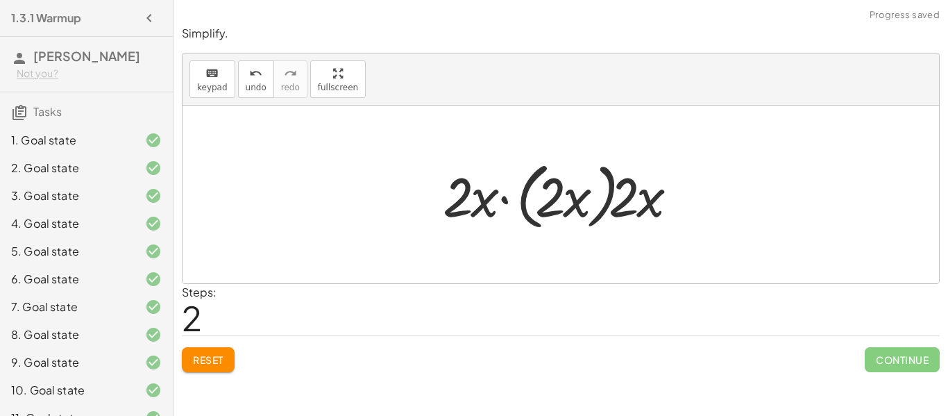
click at [502, 200] on div at bounding box center [565, 195] width 259 height 80
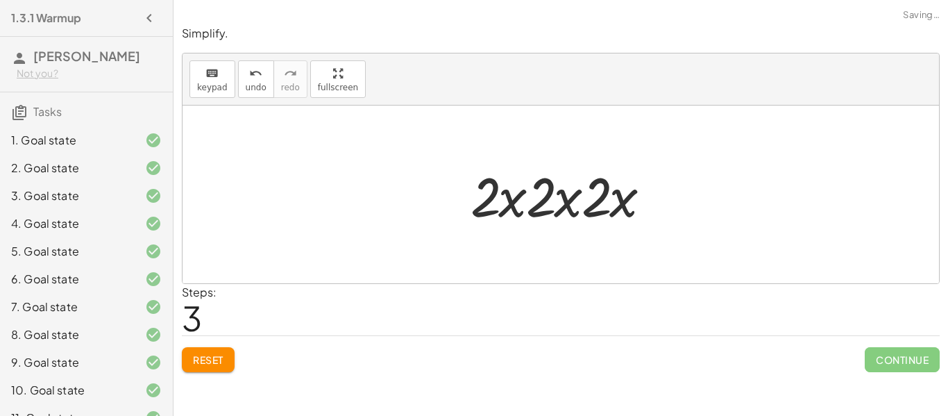
click at [541, 201] on div at bounding box center [565, 194] width 205 height 71
drag, startPoint x: 541, startPoint y: 201, endPoint x: 478, endPoint y: 198, distance: 63.2
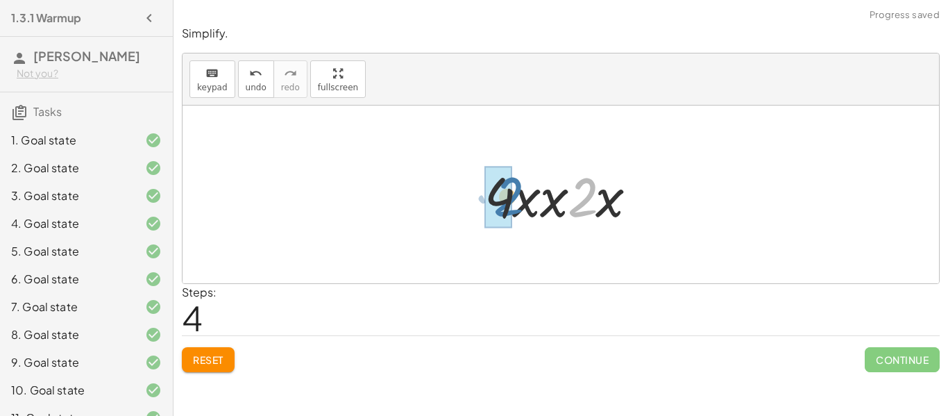
drag, startPoint x: 581, startPoint y: 198, endPoint x: 504, endPoint y: 197, distance: 76.3
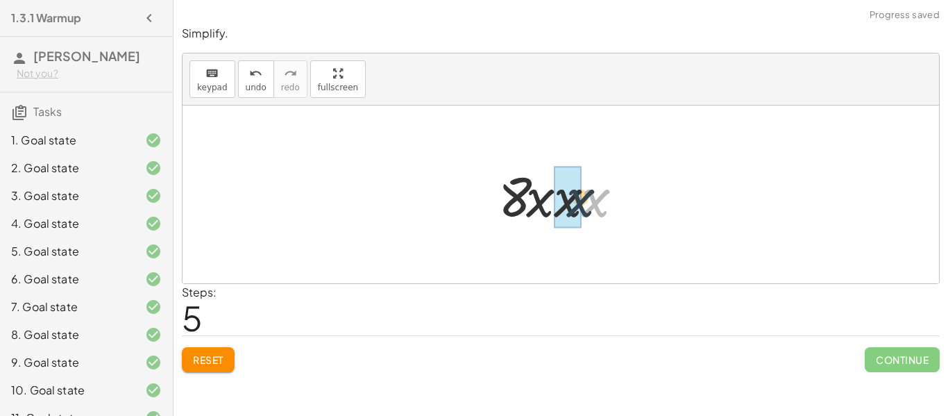
drag, startPoint x: 599, startPoint y: 205, endPoint x: 578, endPoint y: 205, distance: 20.8
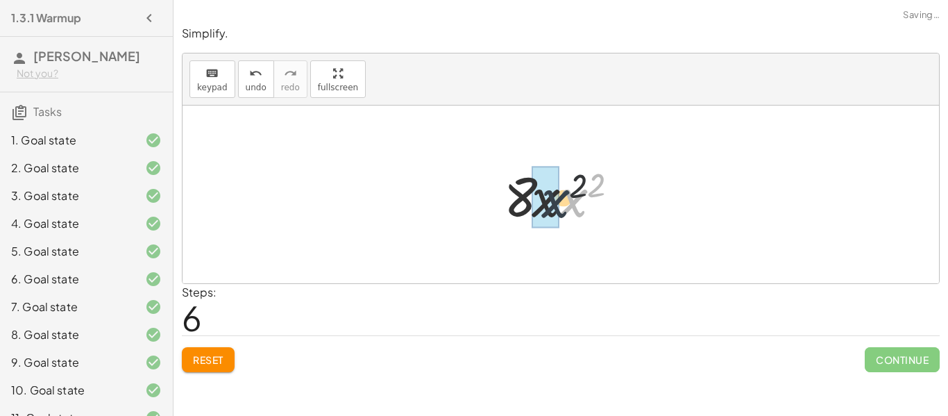
drag, startPoint x: 568, startPoint y: 205, endPoint x: 547, endPoint y: 205, distance: 20.8
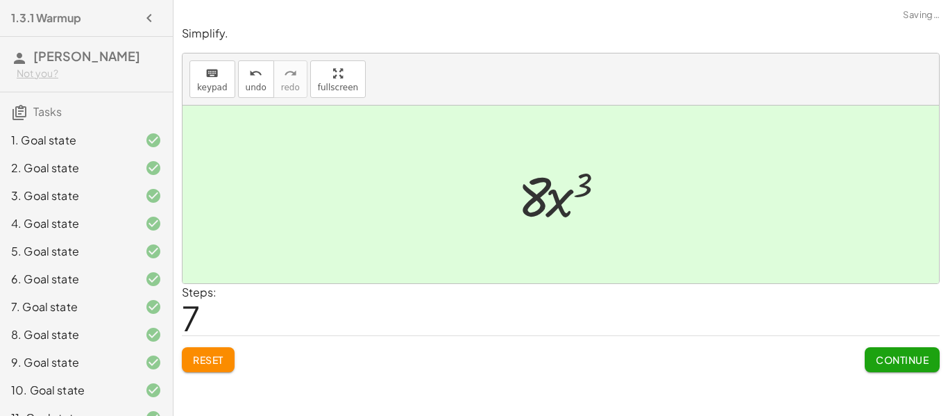
click at [887, 357] on span "Continue" at bounding box center [902, 359] width 53 height 12
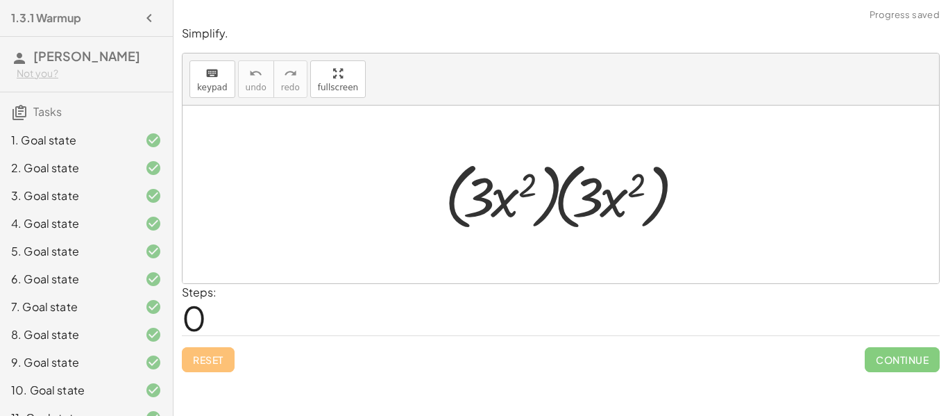
click at [618, 201] on div at bounding box center [566, 195] width 256 height 80
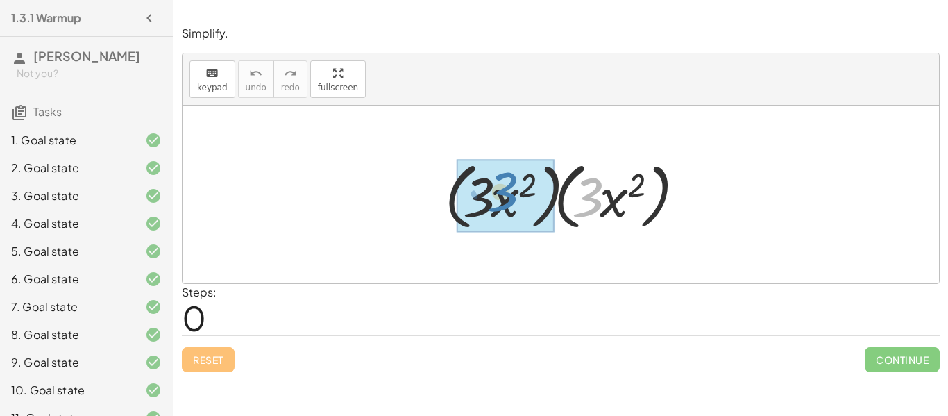
drag, startPoint x: 592, startPoint y: 198, endPoint x: 505, endPoint y: 192, distance: 86.9
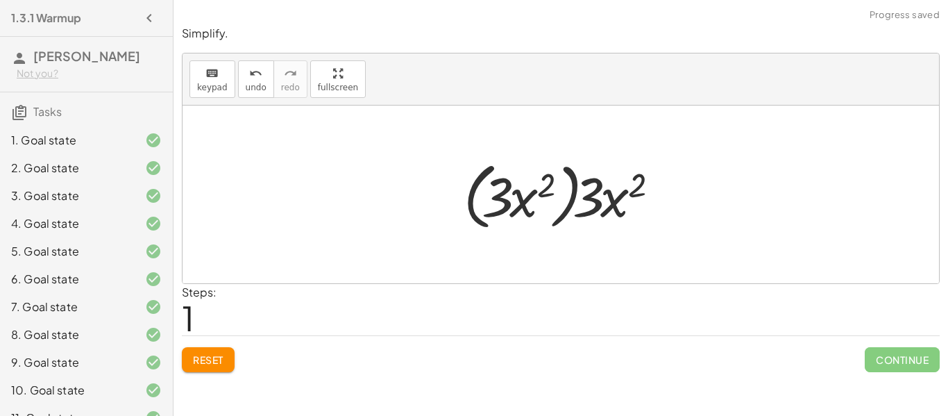
click at [572, 199] on div at bounding box center [566, 195] width 219 height 80
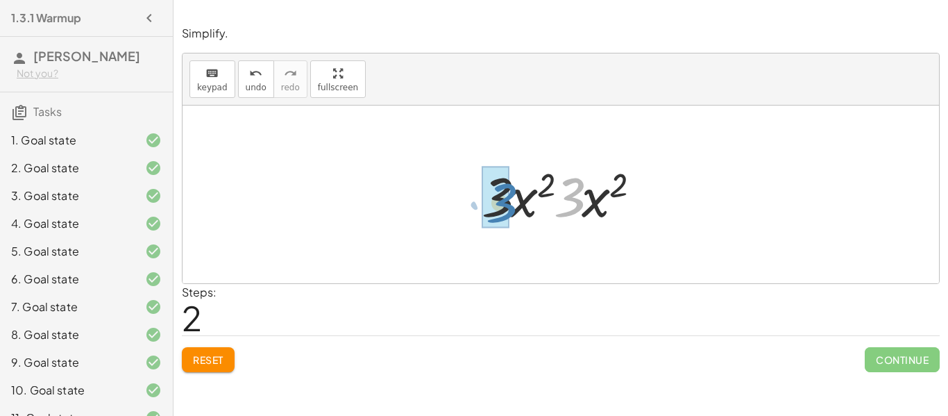
drag, startPoint x: 574, startPoint y: 198, endPoint x: 505, endPoint y: 203, distance: 68.9
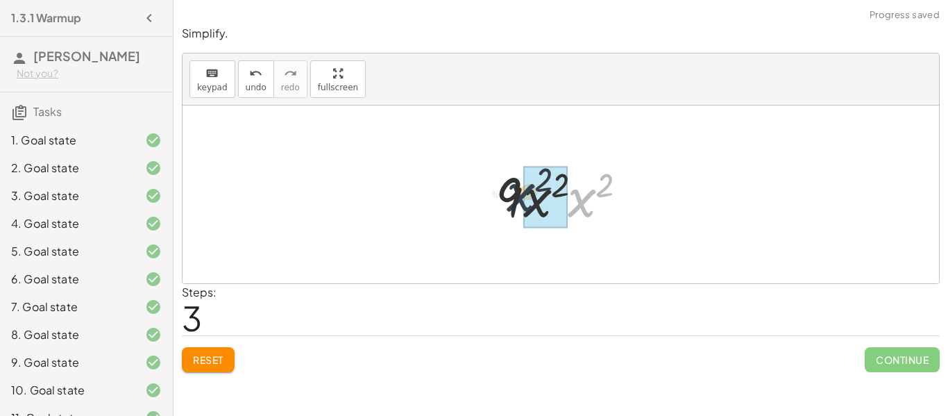
drag, startPoint x: 584, startPoint y: 201, endPoint x: 521, endPoint y: 195, distance: 63.4
click at [521, 195] on div at bounding box center [565, 194] width 155 height 71
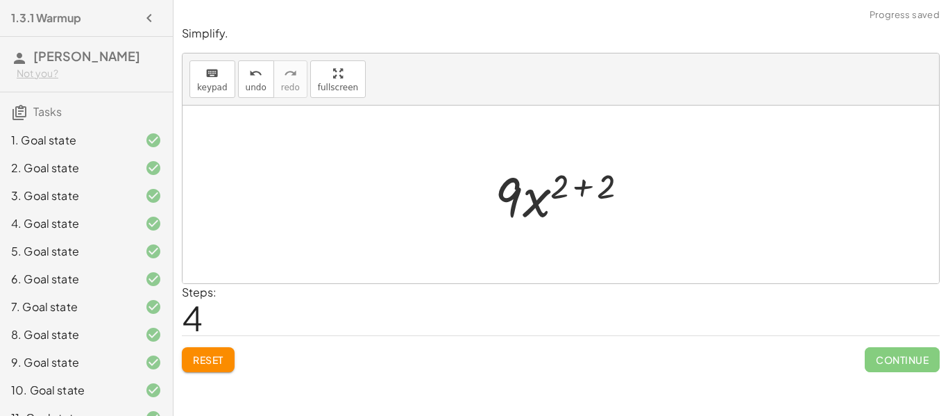
click at [580, 183] on div at bounding box center [566, 194] width 157 height 71
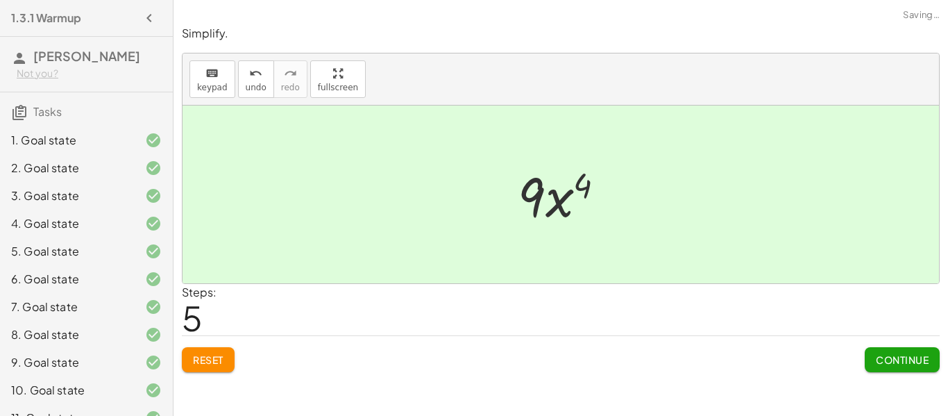
click at [901, 366] on button "Continue" at bounding box center [902, 359] width 75 height 25
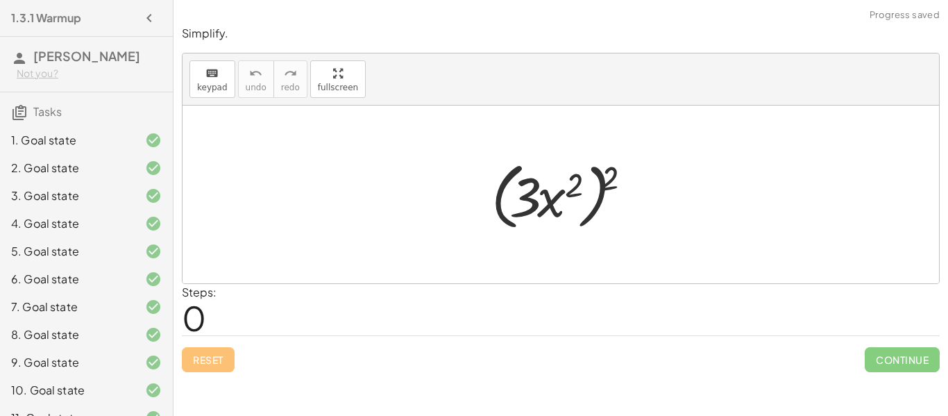
click at [608, 183] on div at bounding box center [566, 195] width 164 height 80
click at [561, 203] on div at bounding box center [566, 195] width 164 height 80
click at [571, 203] on div at bounding box center [566, 195] width 164 height 80
click at [593, 205] on div at bounding box center [566, 195] width 164 height 80
click at [593, 206] on div at bounding box center [566, 195] width 164 height 80
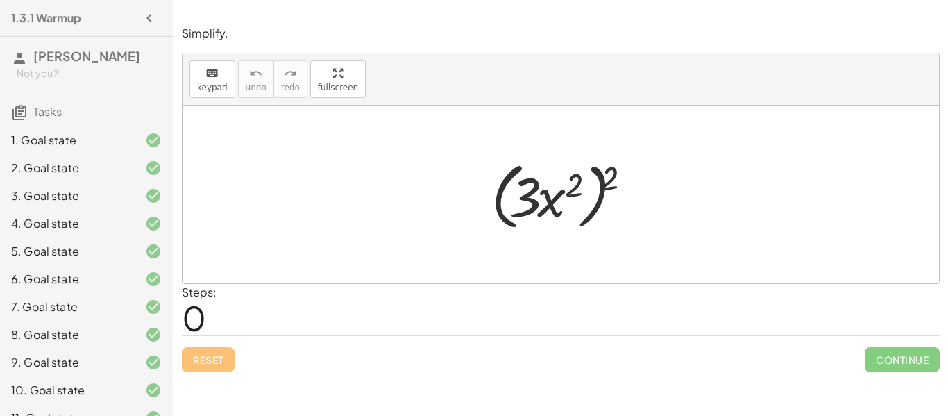
click at [599, 210] on div at bounding box center [566, 195] width 164 height 80
click at [597, 204] on div at bounding box center [566, 195] width 164 height 80
click at [519, 194] on div at bounding box center [566, 195] width 164 height 80
drag, startPoint x: 529, startPoint y: 196, endPoint x: 548, endPoint y: 198, distance: 19.6
click at [548, 198] on div at bounding box center [566, 195] width 164 height 80
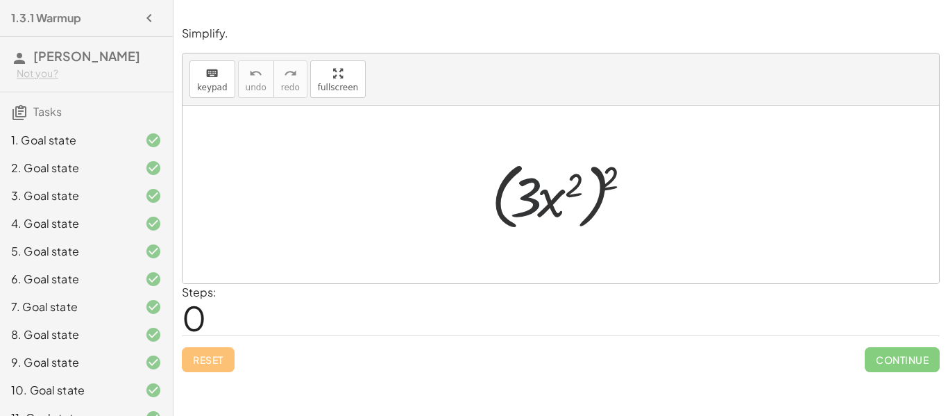
click at [549, 201] on div at bounding box center [566, 195] width 164 height 80
drag, startPoint x: 549, startPoint y: 201, endPoint x: 559, endPoint y: 195, distance: 11.5
click at [559, 195] on div at bounding box center [566, 195] width 164 height 80
drag, startPoint x: 611, startPoint y: 176, endPoint x: 580, endPoint y: 185, distance: 32.5
click at [580, 185] on div at bounding box center [566, 195] width 164 height 80
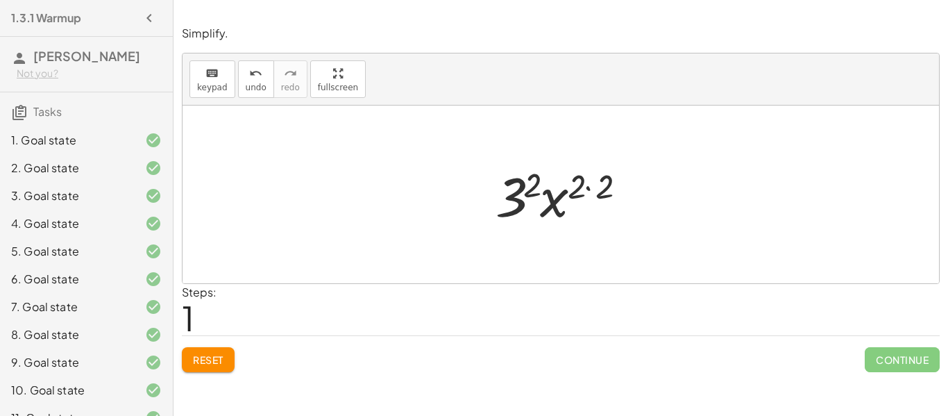
click at [584, 189] on div at bounding box center [565, 194] width 155 height 71
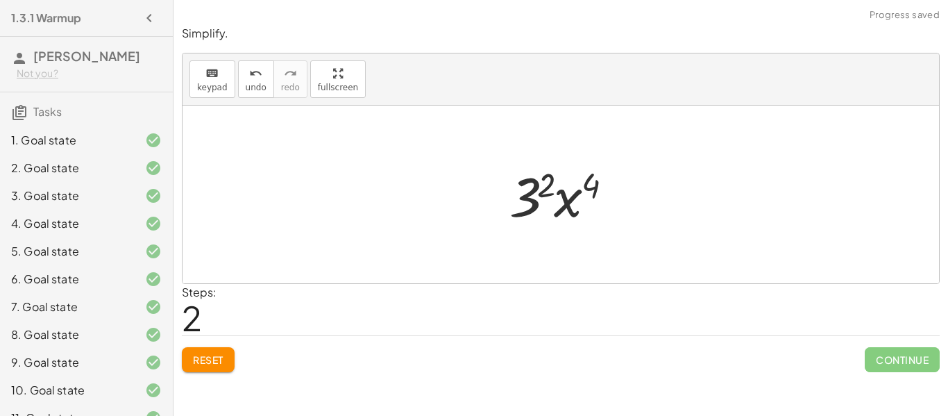
click at [539, 194] on div at bounding box center [565, 194] width 127 height 71
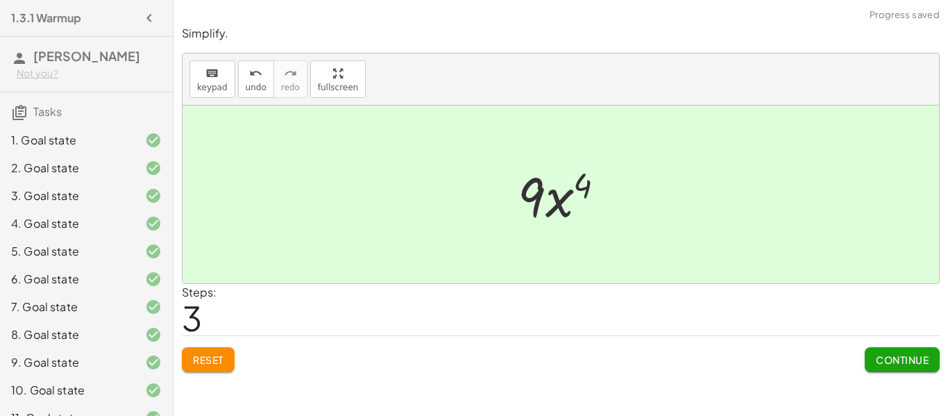
click at [899, 359] on span "Continue" at bounding box center [902, 359] width 53 height 12
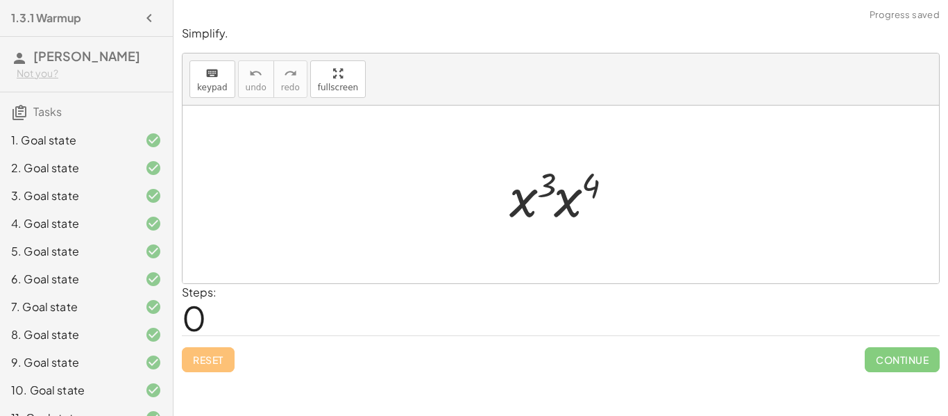
click at [572, 203] on div at bounding box center [565, 194] width 127 height 71
click at [565, 182] on div at bounding box center [566, 194] width 129 height 69
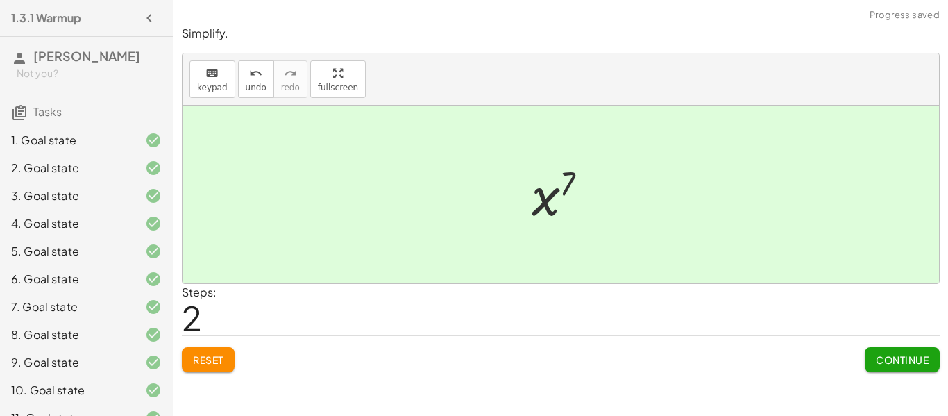
click at [190, 348] on button "Reset" at bounding box center [208, 359] width 53 height 25
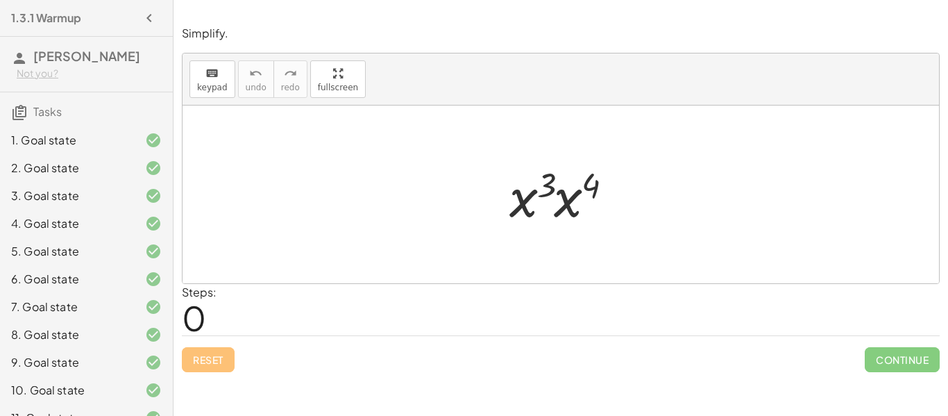
click at [552, 185] on div at bounding box center [565, 194] width 127 height 71
drag, startPoint x: 568, startPoint y: 201, endPoint x: 513, endPoint y: 202, distance: 54.8
click at [565, 172] on div at bounding box center [566, 194] width 129 height 69
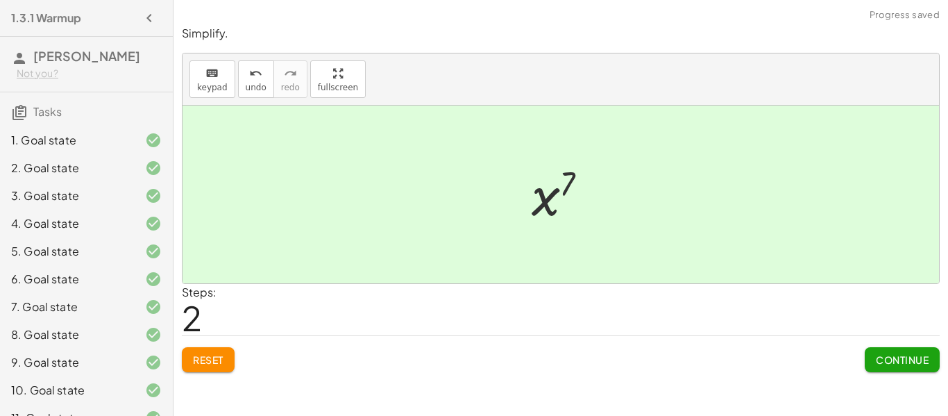
click at [921, 362] on span "Continue" at bounding box center [902, 359] width 53 height 12
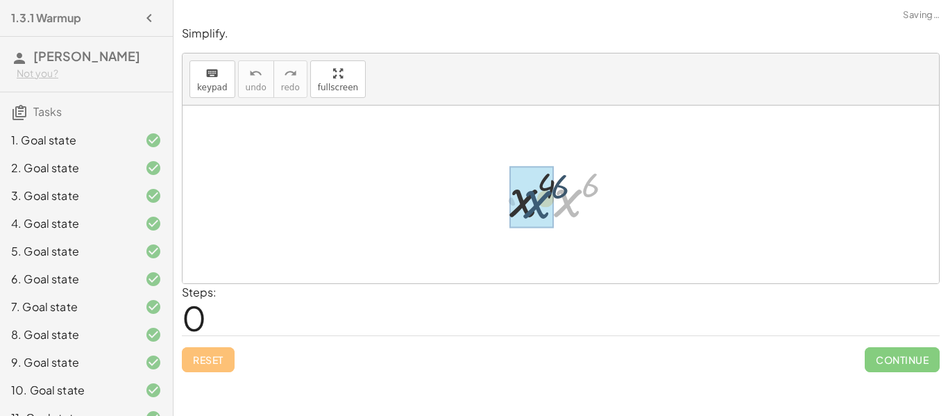
drag, startPoint x: 565, startPoint y: 205, endPoint x: 534, endPoint y: 207, distance: 31.9
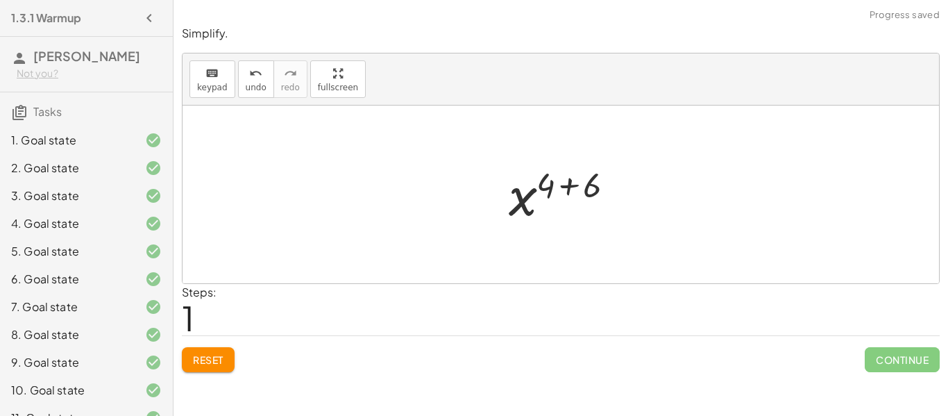
click at [563, 188] on div at bounding box center [566, 194] width 129 height 69
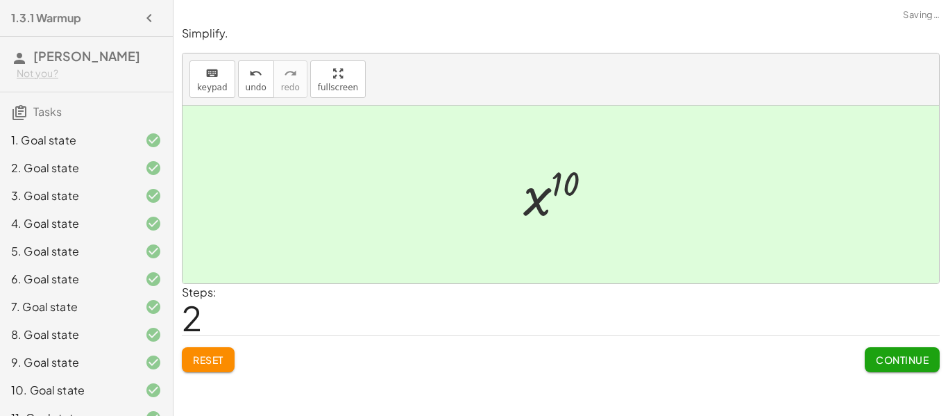
click at [880, 359] on span "Continue" at bounding box center [902, 359] width 53 height 12
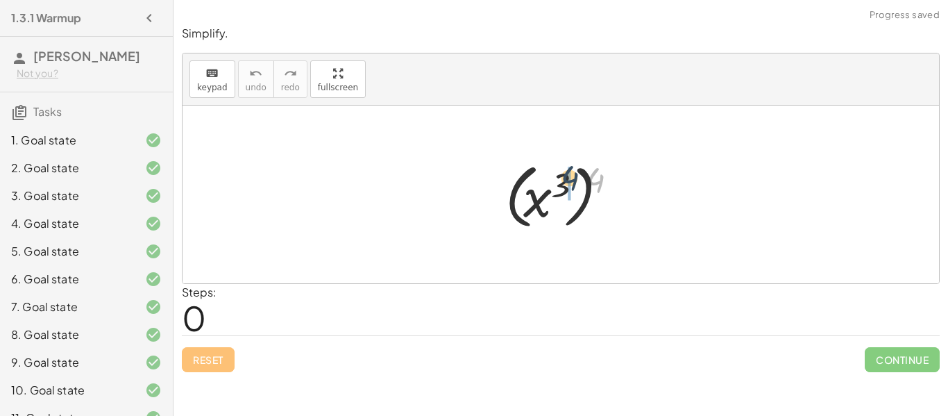
drag, startPoint x: 601, startPoint y: 182, endPoint x: 571, endPoint y: 180, distance: 29.9
click at [571, 180] on div at bounding box center [566, 194] width 136 height 77
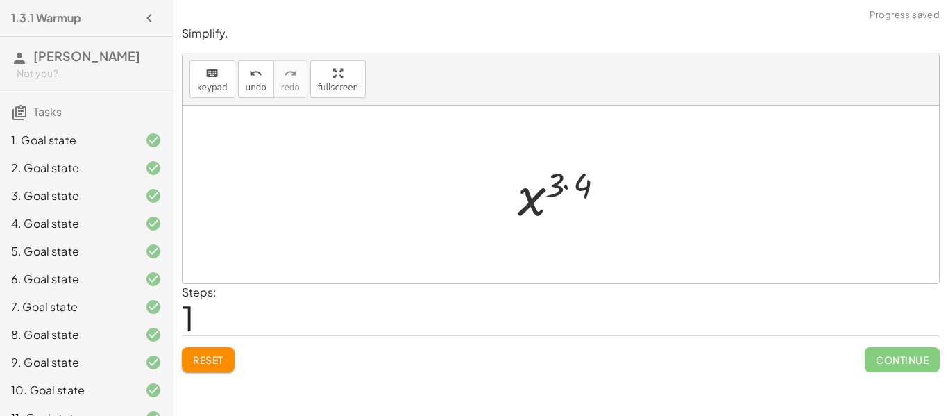
click at [565, 188] on div at bounding box center [566, 194] width 110 height 69
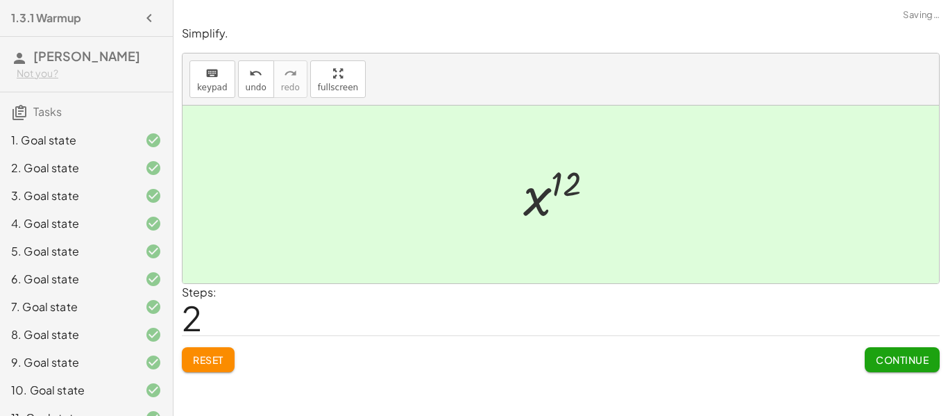
click at [908, 371] on button "Continue" at bounding box center [902, 359] width 75 height 25
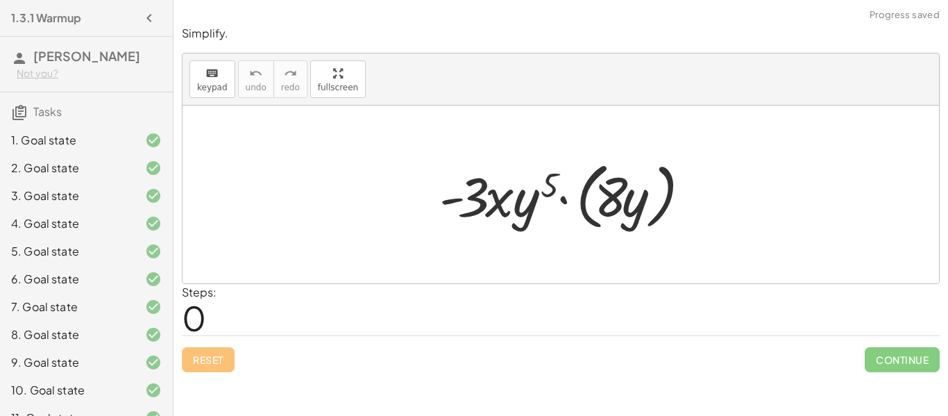
scroll to position [299, 0]
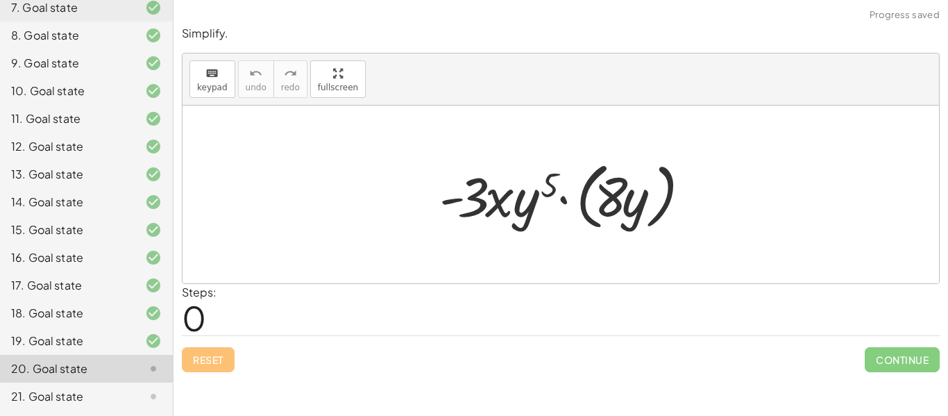
click at [124, 341] on div at bounding box center [142, 340] width 39 height 17
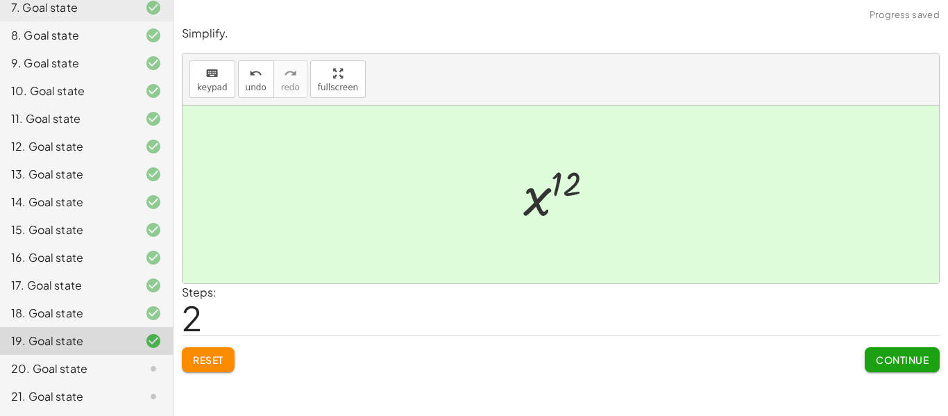
click at [207, 362] on span "Reset" at bounding box center [208, 359] width 31 height 12
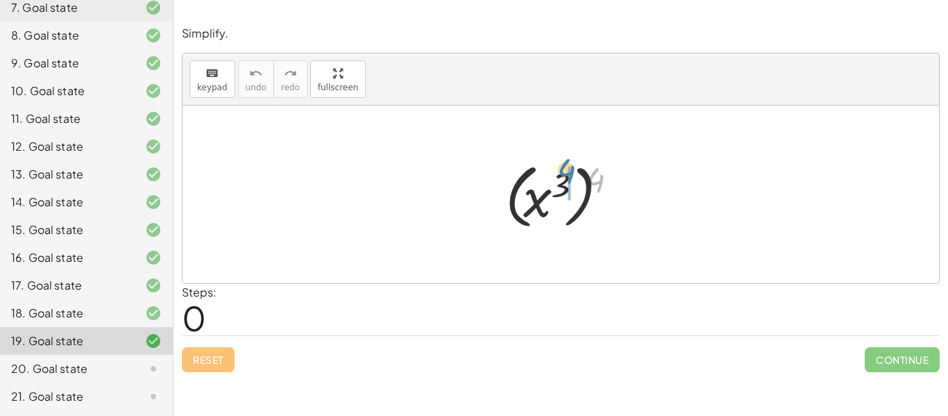
drag, startPoint x: 597, startPoint y: 171, endPoint x: 567, endPoint y: 162, distance: 31.2
click at [567, 162] on div at bounding box center [566, 194] width 136 height 77
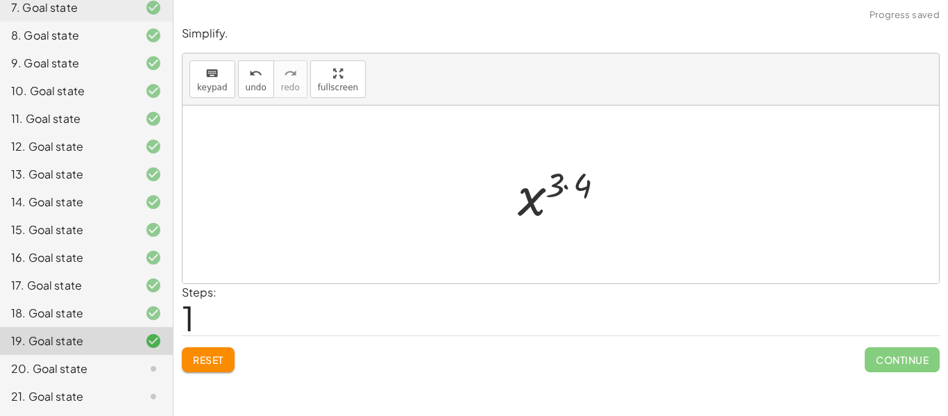
click at [568, 186] on div at bounding box center [566, 194] width 110 height 69
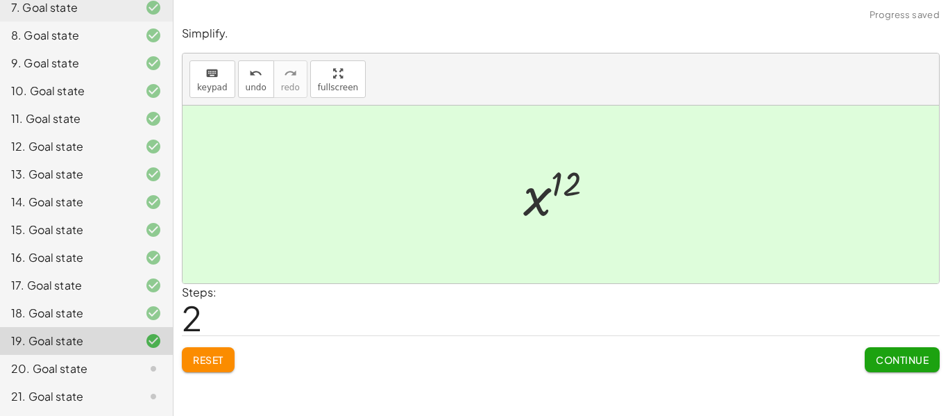
click at [917, 352] on button "Continue" at bounding box center [902, 359] width 75 height 25
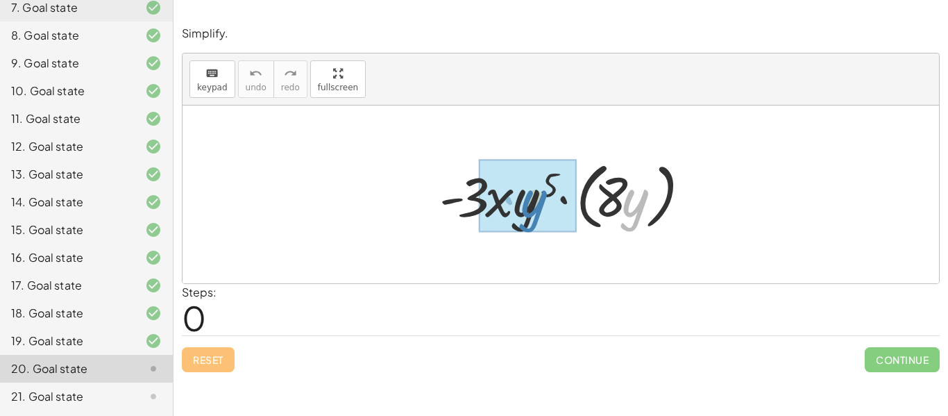
drag, startPoint x: 627, startPoint y: 193, endPoint x: 524, endPoint y: 194, distance: 102.7
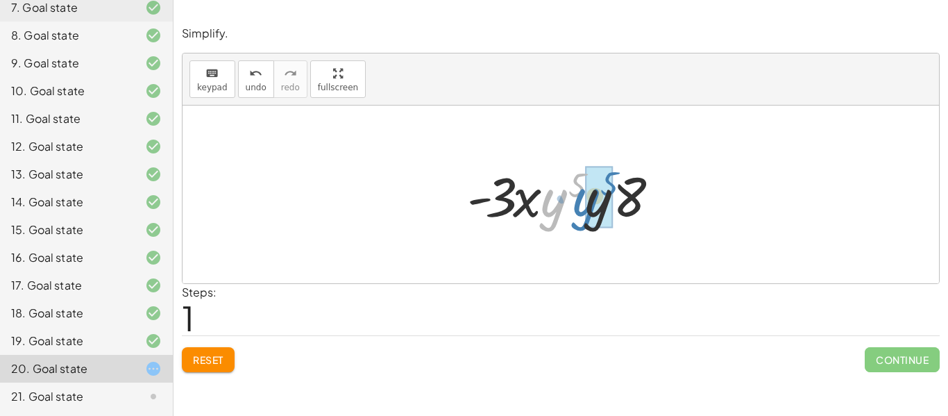
drag, startPoint x: 551, startPoint y: 205, endPoint x: 584, endPoint y: 204, distance: 32.6
click at [584, 204] on div at bounding box center [566, 194] width 212 height 71
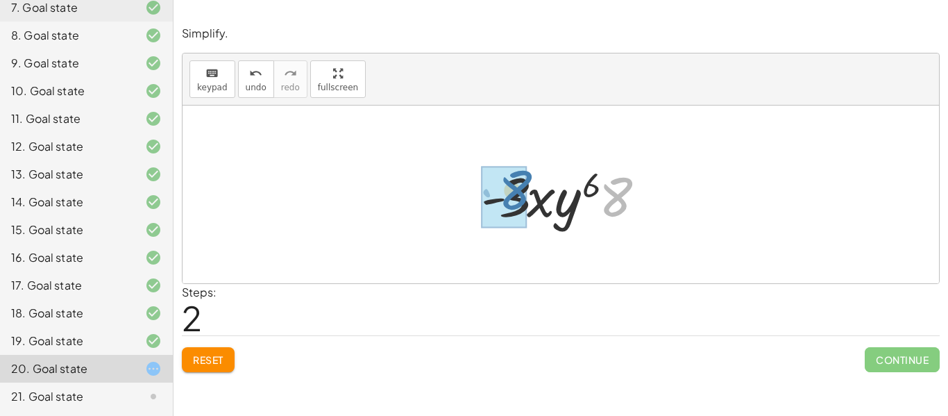
drag, startPoint x: 611, startPoint y: 203, endPoint x: 505, endPoint y: 196, distance: 105.7
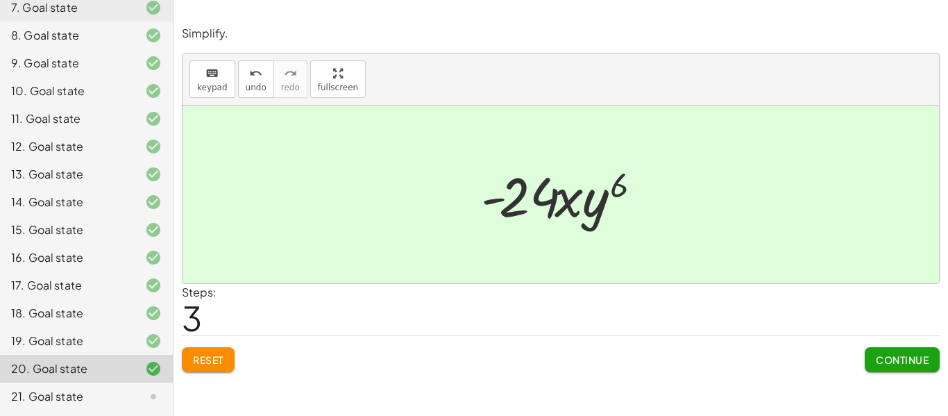
click at [216, 358] on span "Reset" at bounding box center [208, 359] width 31 height 12
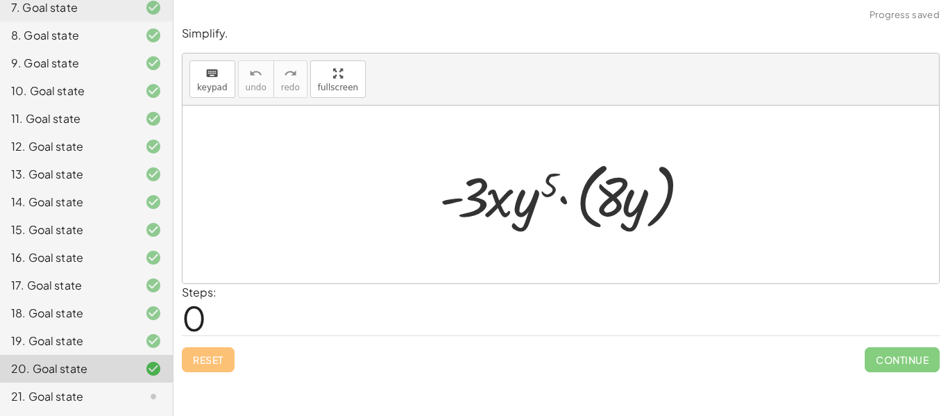
click at [565, 198] on div at bounding box center [565, 195] width 267 height 80
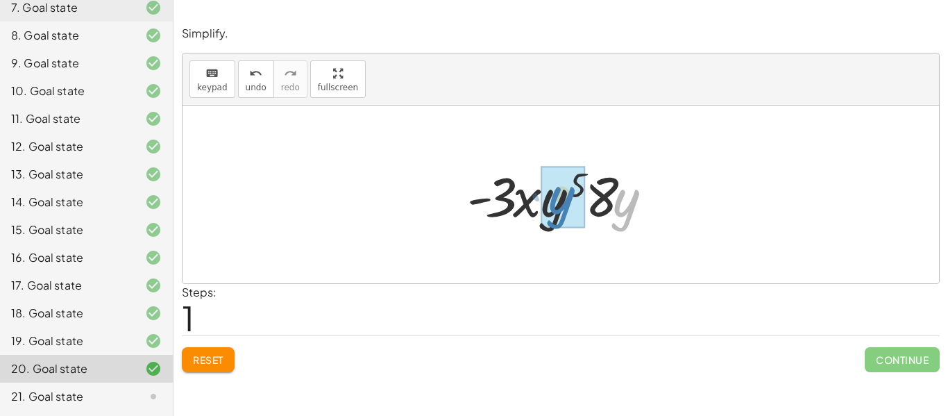
drag, startPoint x: 632, startPoint y: 209, endPoint x: 566, endPoint y: 206, distance: 66.0
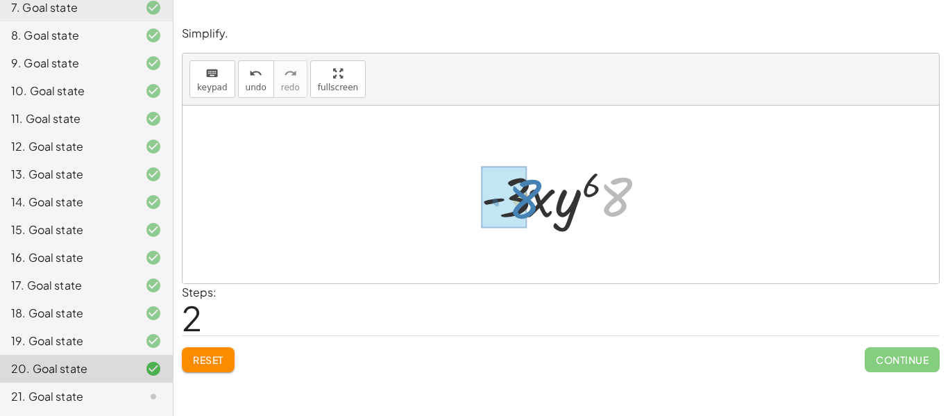
drag, startPoint x: 625, startPoint y: 197, endPoint x: 534, endPoint y: 199, distance: 91.6
click at [534, 199] on div at bounding box center [566, 194] width 184 height 71
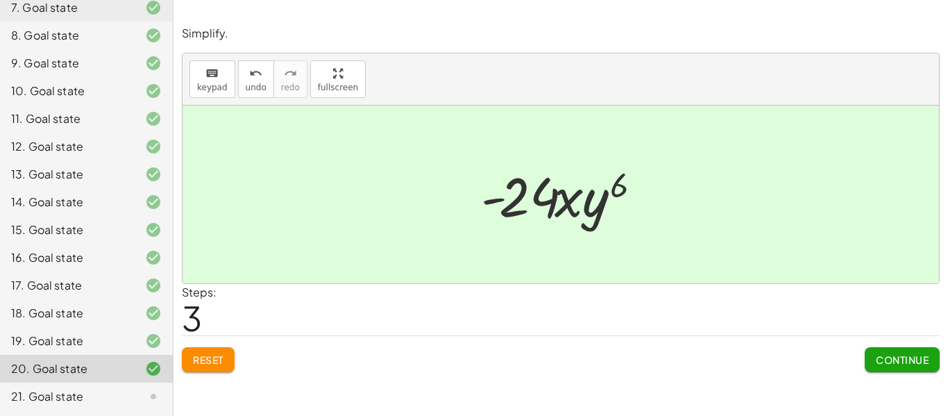
click at [905, 366] on button "Continue" at bounding box center [902, 359] width 75 height 25
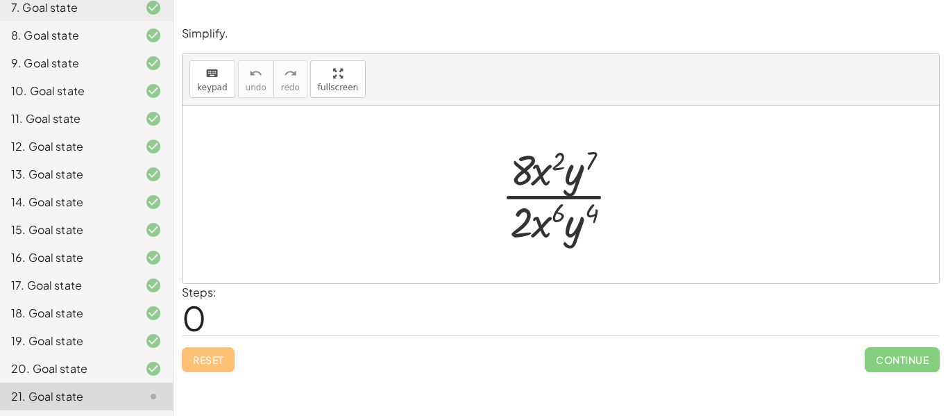
click at [573, 198] on div at bounding box center [566, 194] width 144 height 107
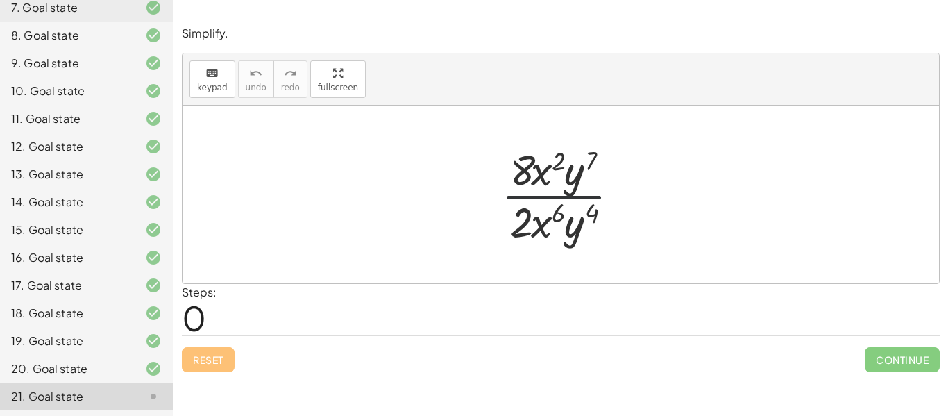
click at [573, 198] on div at bounding box center [566, 194] width 144 height 107
drag, startPoint x: 575, startPoint y: 221, endPoint x: 574, endPoint y: 181, distance: 40.3
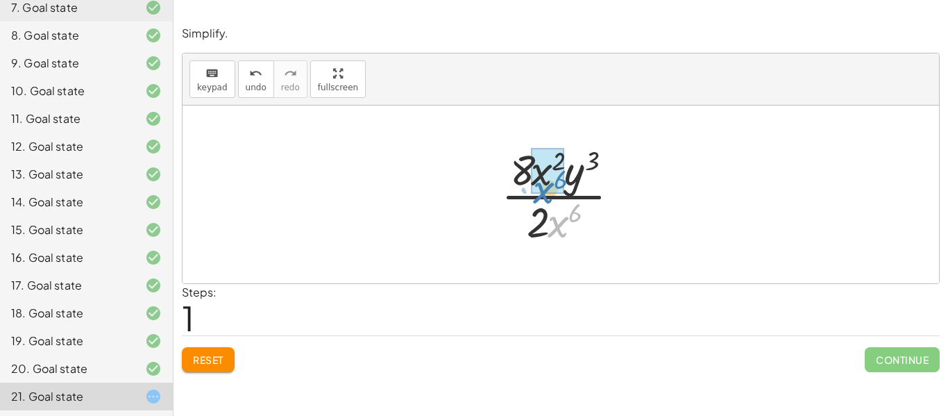
drag, startPoint x: 561, startPoint y: 229, endPoint x: 546, endPoint y: 191, distance: 40.8
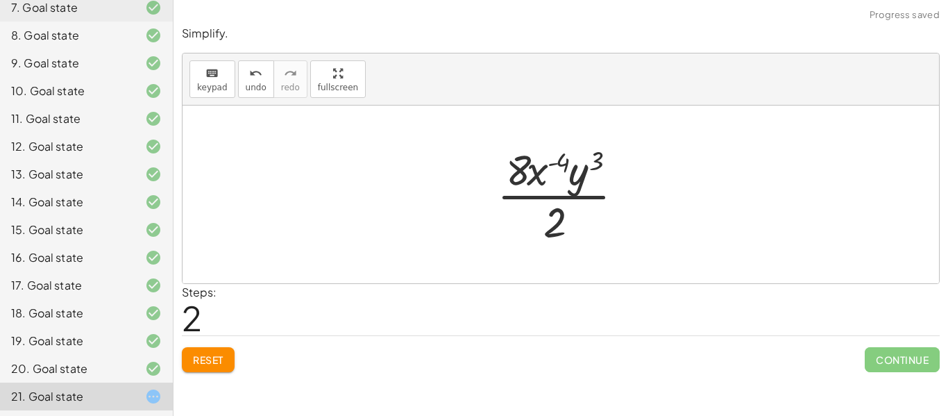
click at [576, 199] on div at bounding box center [566, 194] width 152 height 107
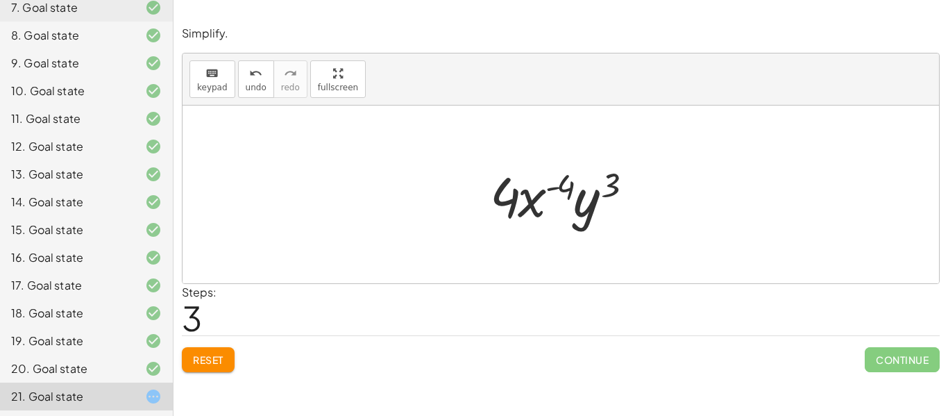
click at [618, 178] on div at bounding box center [566, 194] width 166 height 71
drag, startPoint x: 613, startPoint y: 182, endPoint x: 560, endPoint y: 185, distance: 52.8
click at [560, 185] on div at bounding box center [566, 194] width 166 height 71
drag, startPoint x: 584, startPoint y: 198, endPoint x: 529, endPoint y: 196, distance: 54.8
click at [529, 196] on div at bounding box center [566, 194] width 166 height 71
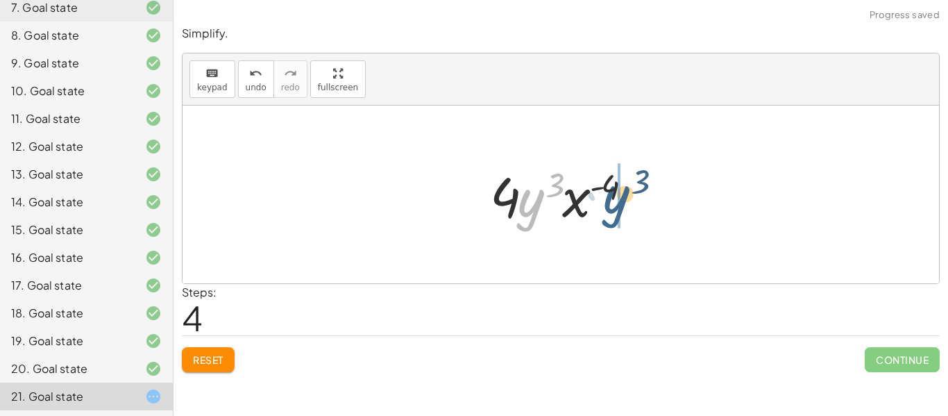
drag, startPoint x: 534, startPoint y: 204, endPoint x: 620, endPoint y: 201, distance: 86.1
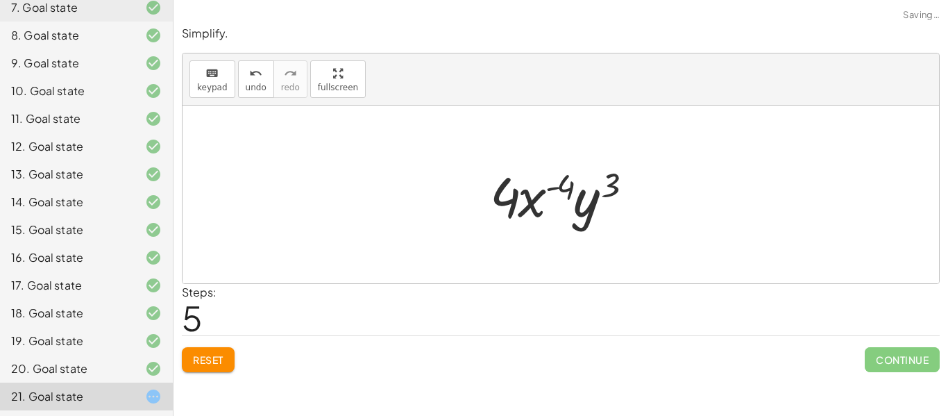
click at [534, 195] on div at bounding box center [566, 194] width 166 height 71
drag, startPoint x: 565, startPoint y: 185, endPoint x: 639, endPoint y: 179, distance: 74.4
click at [639, 179] on div at bounding box center [566, 194] width 166 height 71
drag, startPoint x: 613, startPoint y: 179, endPoint x: 568, endPoint y: 175, distance: 46.0
click at [568, 175] on div at bounding box center [566, 194] width 166 height 71
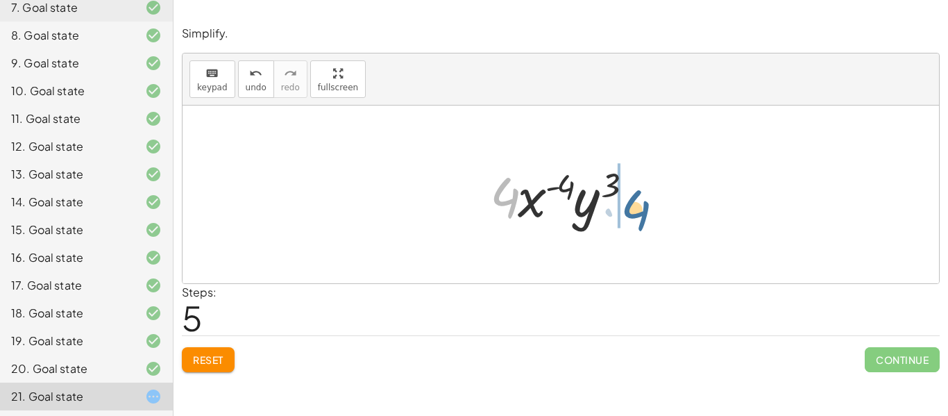
drag, startPoint x: 497, startPoint y: 189, endPoint x: 627, endPoint y: 201, distance: 130.3
click at [627, 201] on div at bounding box center [566, 194] width 166 height 71
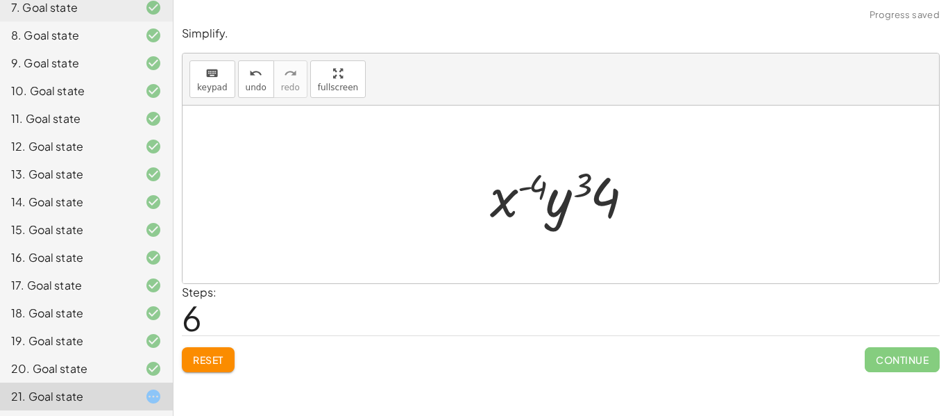
click at [598, 197] on div at bounding box center [566, 194] width 166 height 71
click at [565, 201] on div at bounding box center [566, 194] width 166 height 71
click at [207, 360] on span "Reset" at bounding box center [208, 359] width 31 height 12
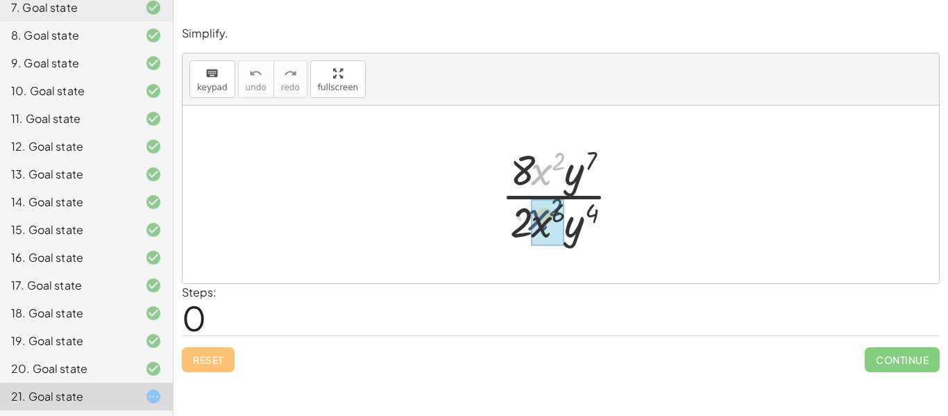
drag, startPoint x: 548, startPoint y: 171, endPoint x: 544, endPoint y: 223, distance: 52.2
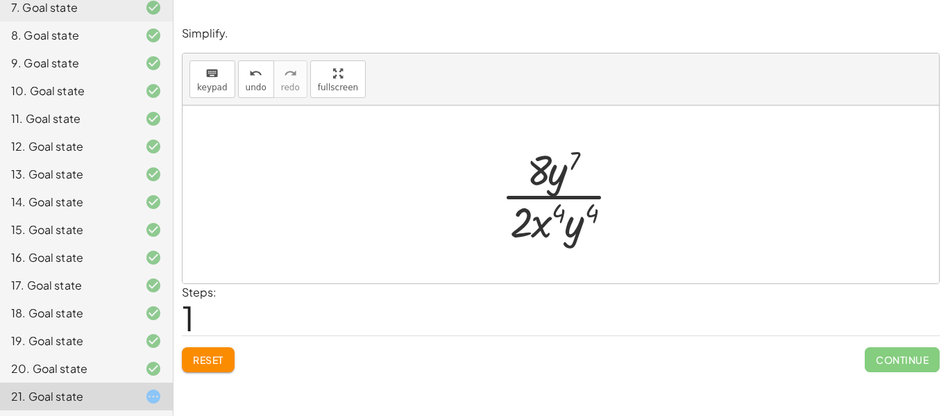
click at [570, 199] on div at bounding box center [566, 194] width 144 height 107
drag, startPoint x: 540, startPoint y: 224, endPoint x: 544, endPoint y: 175, distance: 49.4
click at [544, 175] on div at bounding box center [566, 194] width 144 height 107
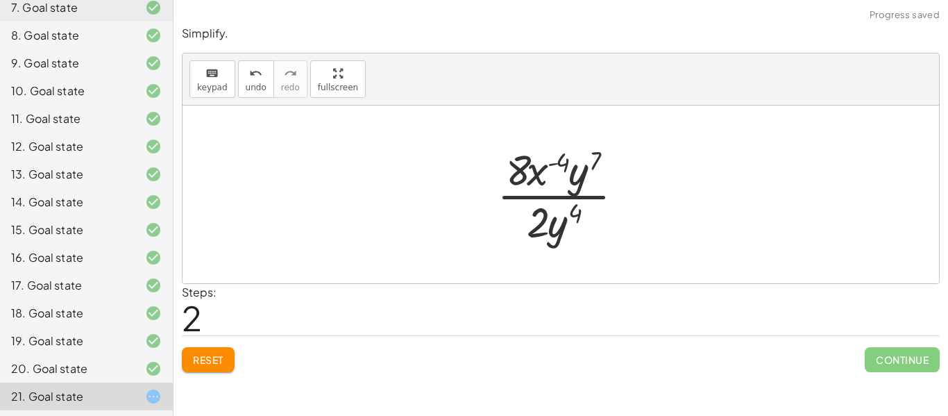
click at [568, 196] on div at bounding box center [566, 194] width 152 height 107
drag, startPoint x: 533, startPoint y: 171, endPoint x: 601, endPoint y: 173, distance: 68.0
click at [601, 173] on div at bounding box center [566, 194] width 152 height 107
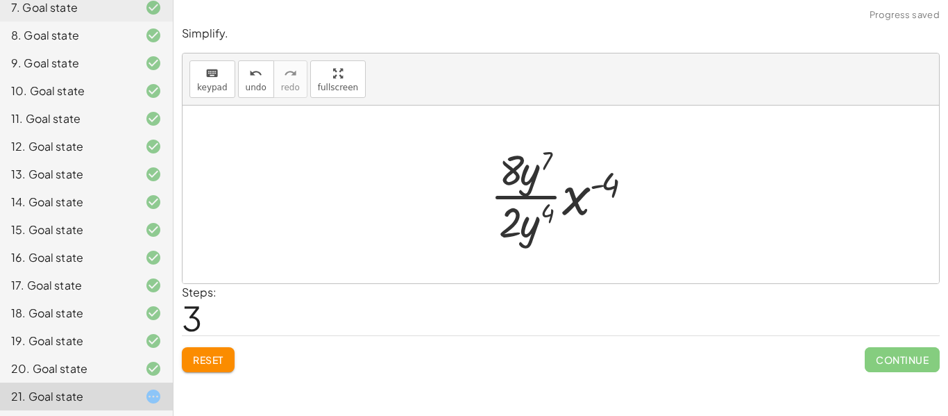
click at [534, 217] on div at bounding box center [566, 194] width 166 height 107
click at [534, 199] on div at bounding box center [566, 194] width 166 height 107
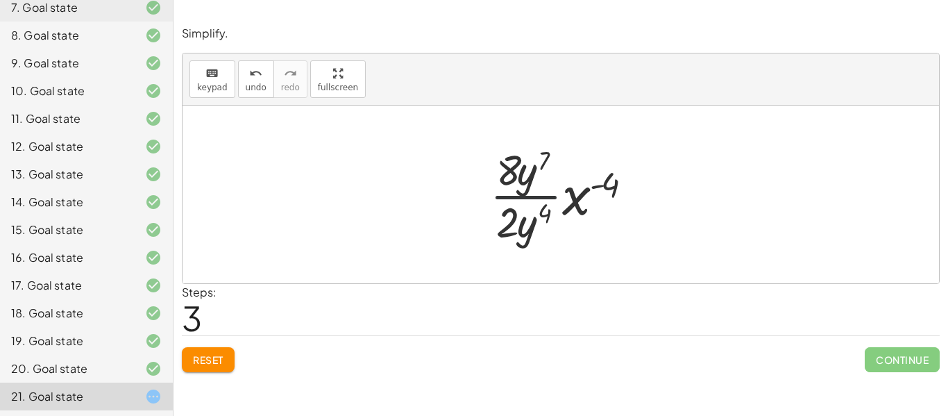
click at [534, 199] on div at bounding box center [566, 194] width 166 height 107
drag, startPoint x: 550, startPoint y: 212, endPoint x: 547, endPoint y: 197, distance: 14.8
click at [547, 197] on div at bounding box center [566, 194] width 166 height 107
drag, startPoint x: 543, startPoint y: 164, endPoint x: 543, endPoint y: 221, distance: 57.6
click at [543, 221] on div at bounding box center [566, 194] width 166 height 107
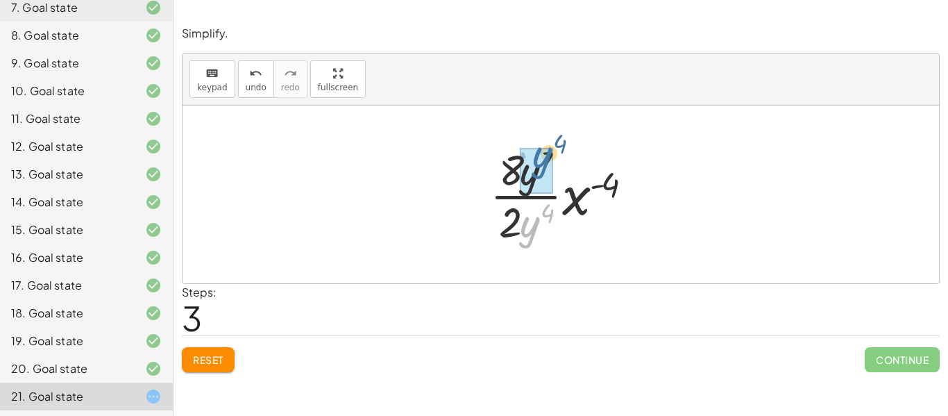
drag, startPoint x: 530, startPoint y: 228, endPoint x: 541, endPoint y: 160, distance: 68.9
click at [547, 198] on div at bounding box center [566, 194] width 166 height 107
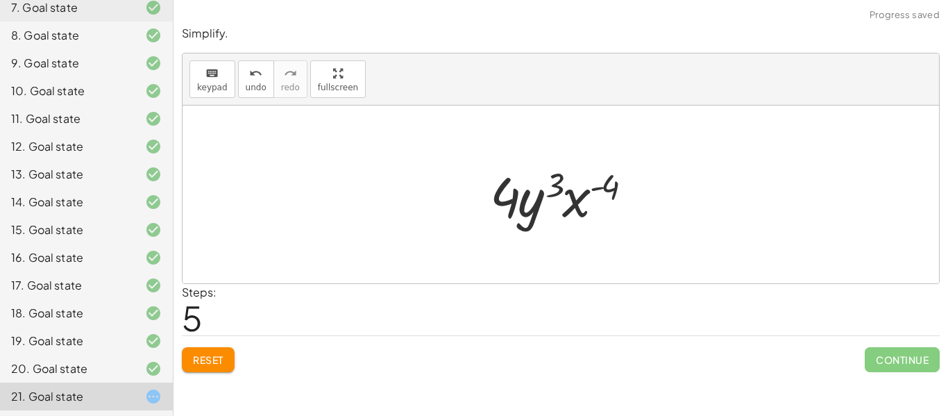
click at [574, 196] on div at bounding box center [566, 194] width 166 height 71
click at [554, 203] on div at bounding box center [566, 194] width 166 height 71
click at [500, 190] on div at bounding box center [566, 194] width 166 height 71
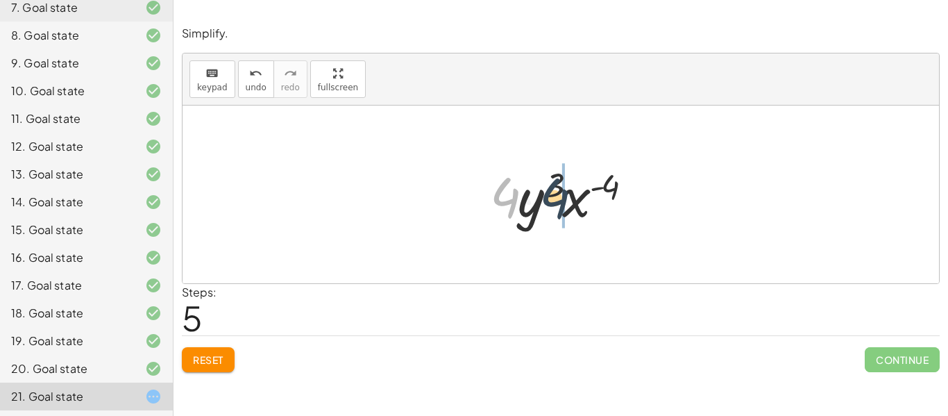
drag, startPoint x: 500, startPoint y: 190, endPoint x: 559, endPoint y: 191, distance: 58.3
click at [559, 191] on div at bounding box center [566, 194] width 166 height 71
click at [548, 205] on div at bounding box center [566, 194] width 166 height 71
click at [561, 203] on div at bounding box center [566, 194] width 166 height 71
drag, startPoint x: 561, startPoint y: 203, endPoint x: 523, endPoint y: 205, distance: 38.2
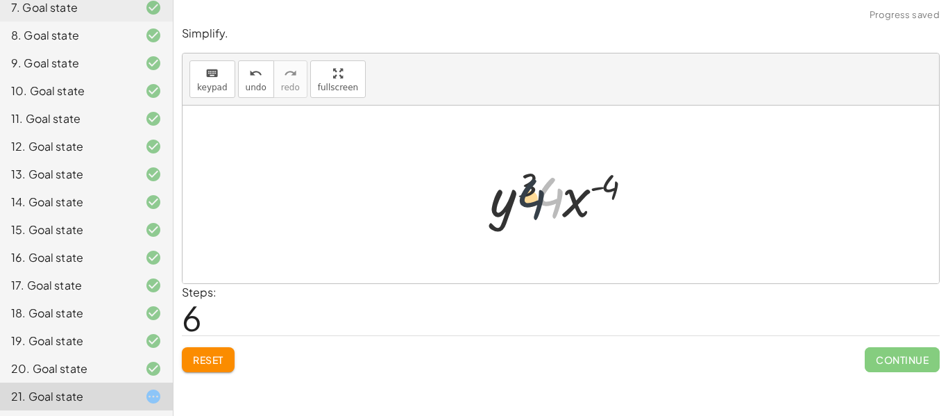
click at [523, 205] on div at bounding box center [566, 194] width 166 height 71
click at [604, 192] on div at bounding box center [566, 194] width 166 height 71
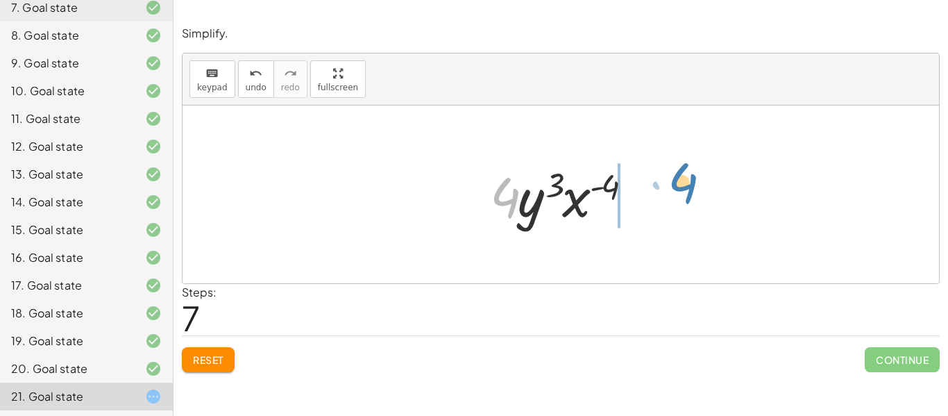
drag, startPoint x: 499, startPoint y: 178, endPoint x: 676, endPoint y: 162, distance: 177.6
click at [676, 162] on div "· 8 · x 2 · y 7 · 2 · x 6 · y 4 · 8 · y 7 · 2 · x ( + 6 − 2 ) · y 4 · 8 · y 7 ·…" at bounding box center [560, 194] width 756 height 178
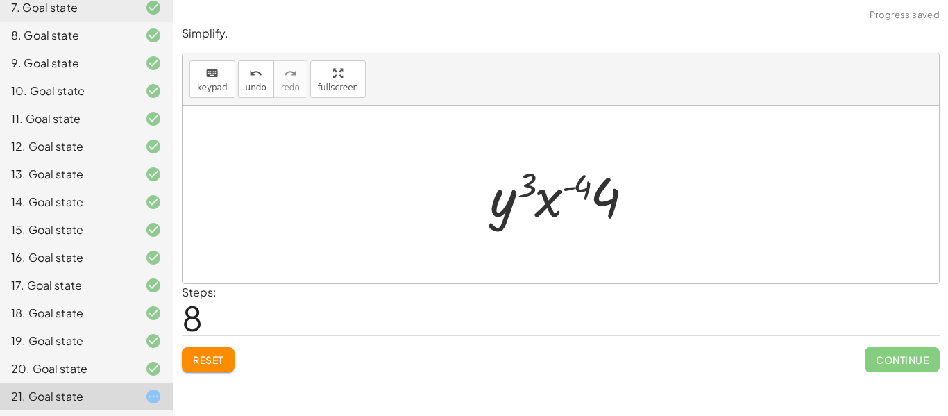
click at [582, 194] on div at bounding box center [566, 194] width 166 height 71
click at [593, 196] on div at bounding box center [566, 194] width 166 height 71
click at [550, 198] on div at bounding box center [566, 194] width 166 height 71
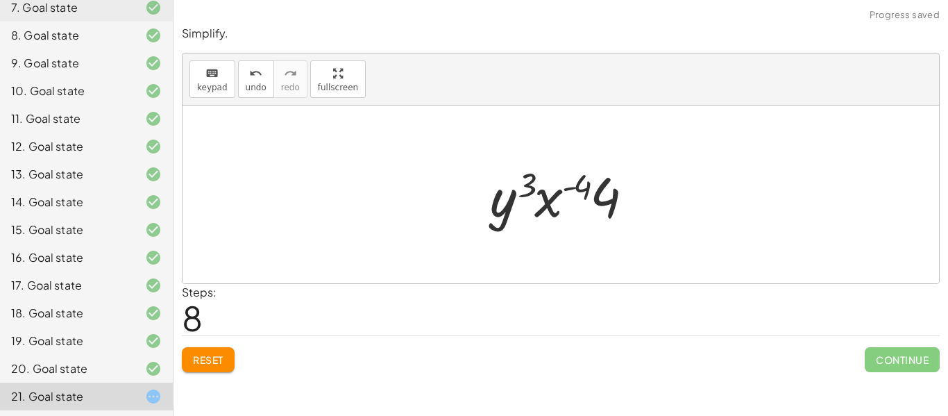
click at [550, 198] on div at bounding box center [566, 194] width 166 height 71
click at [575, 182] on div at bounding box center [566, 194] width 166 height 71
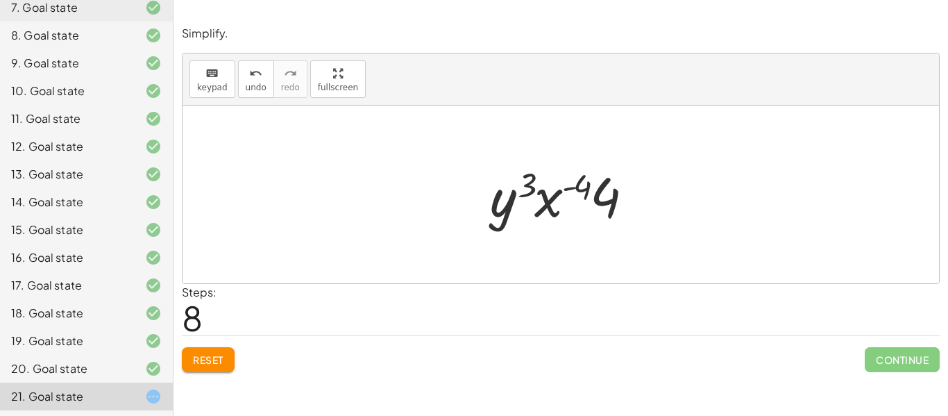
click at [517, 187] on div at bounding box center [566, 194] width 166 height 71
drag, startPoint x: 511, startPoint y: 195, endPoint x: 624, endPoint y: 185, distance: 112.9
click at [624, 185] on div at bounding box center [566, 194] width 166 height 71
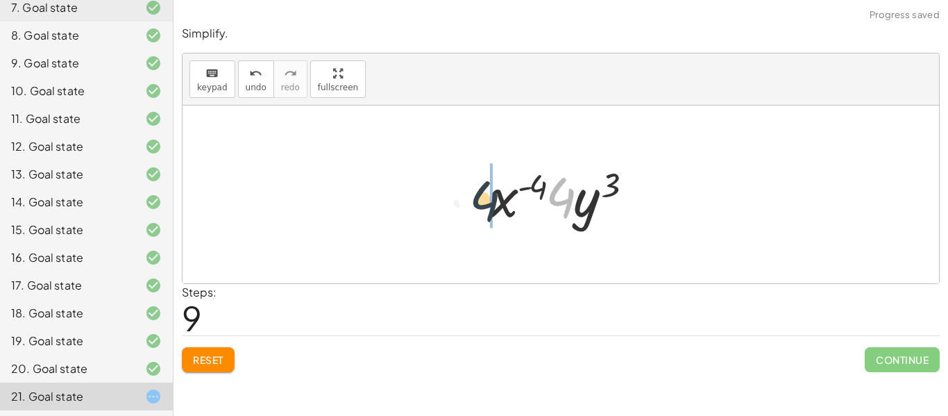
drag, startPoint x: 568, startPoint y: 198, endPoint x: 482, endPoint y: 201, distance: 86.1
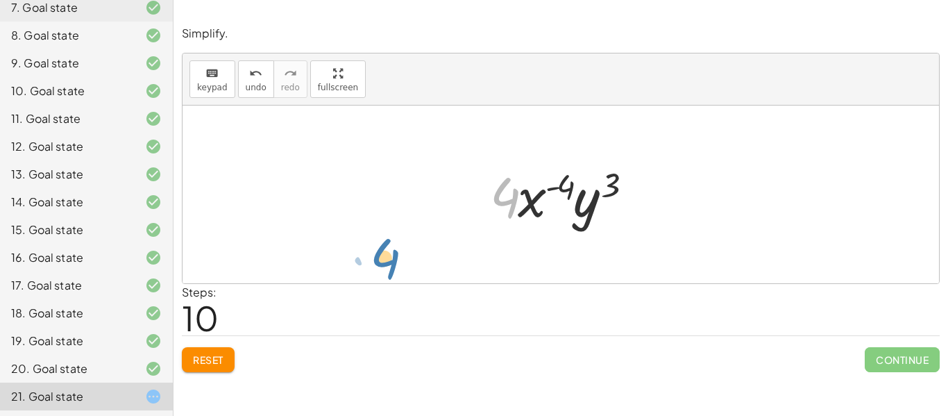
drag, startPoint x: 497, startPoint y: 195, endPoint x: 377, endPoint y: 256, distance: 134.7
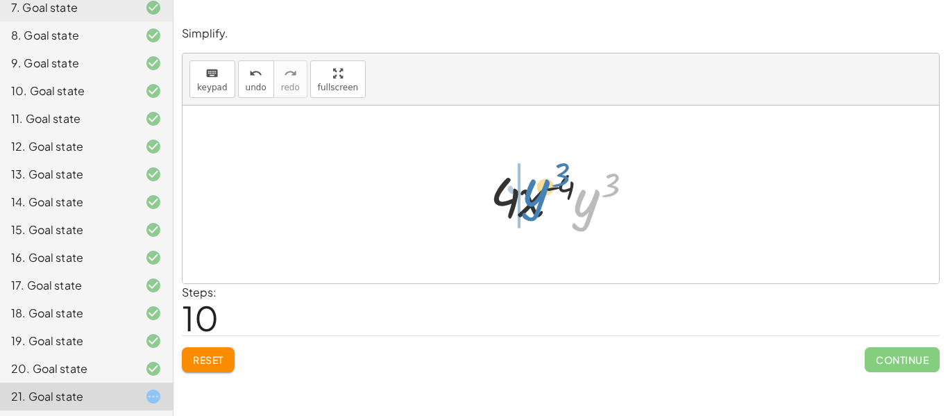
drag, startPoint x: 592, startPoint y: 201, endPoint x: 542, endPoint y: 191, distance: 50.9
click at [542, 191] on div at bounding box center [566, 194] width 166 height 71
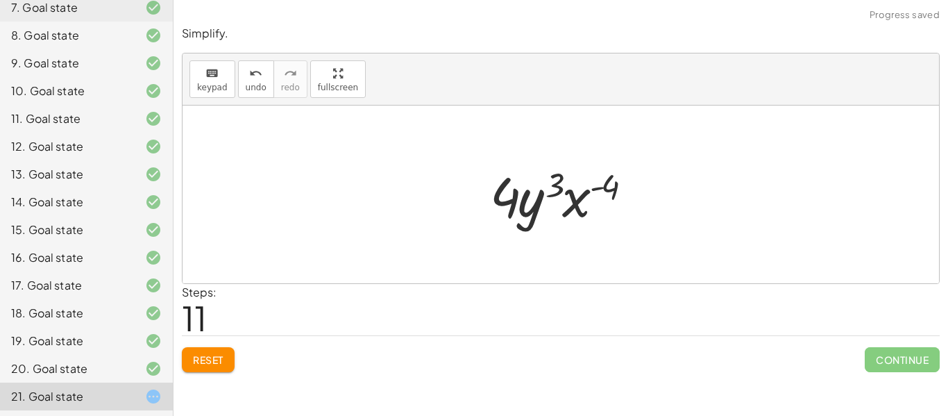
click at [129, 280] on div at bounding box center [142, 285] width 39 height 17
